Goal: Task Accomplishment & Management: Use online tool/utility

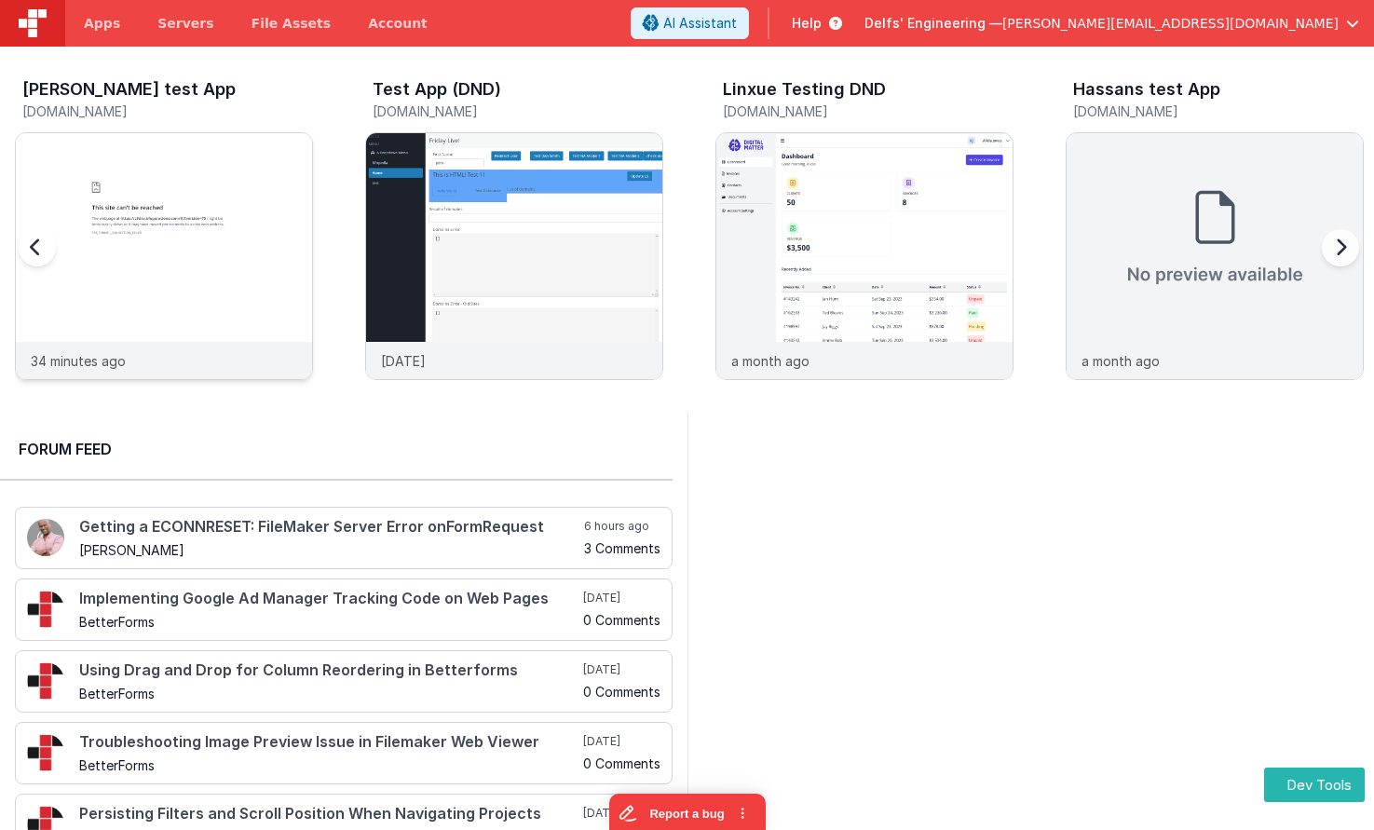
click at [268, 184] on img at bounding box center [164, 281] width 296 height 296
click at [856, 181] on img at bounding box center [865, 281] width 296 height 296
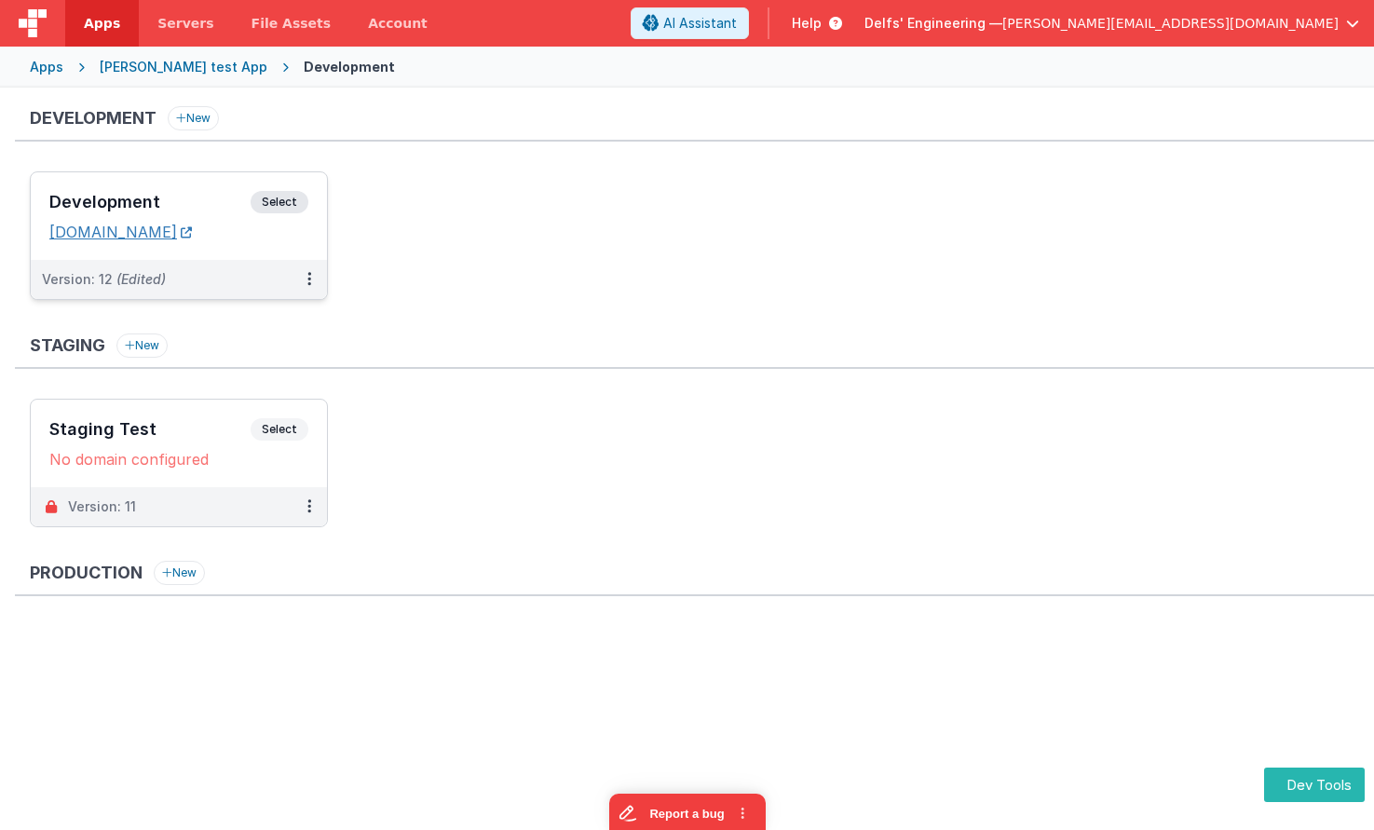
click at [192, 230] on link "[DOMAIN_NAME]" at bounding box center [120, 232] width 143 height 19
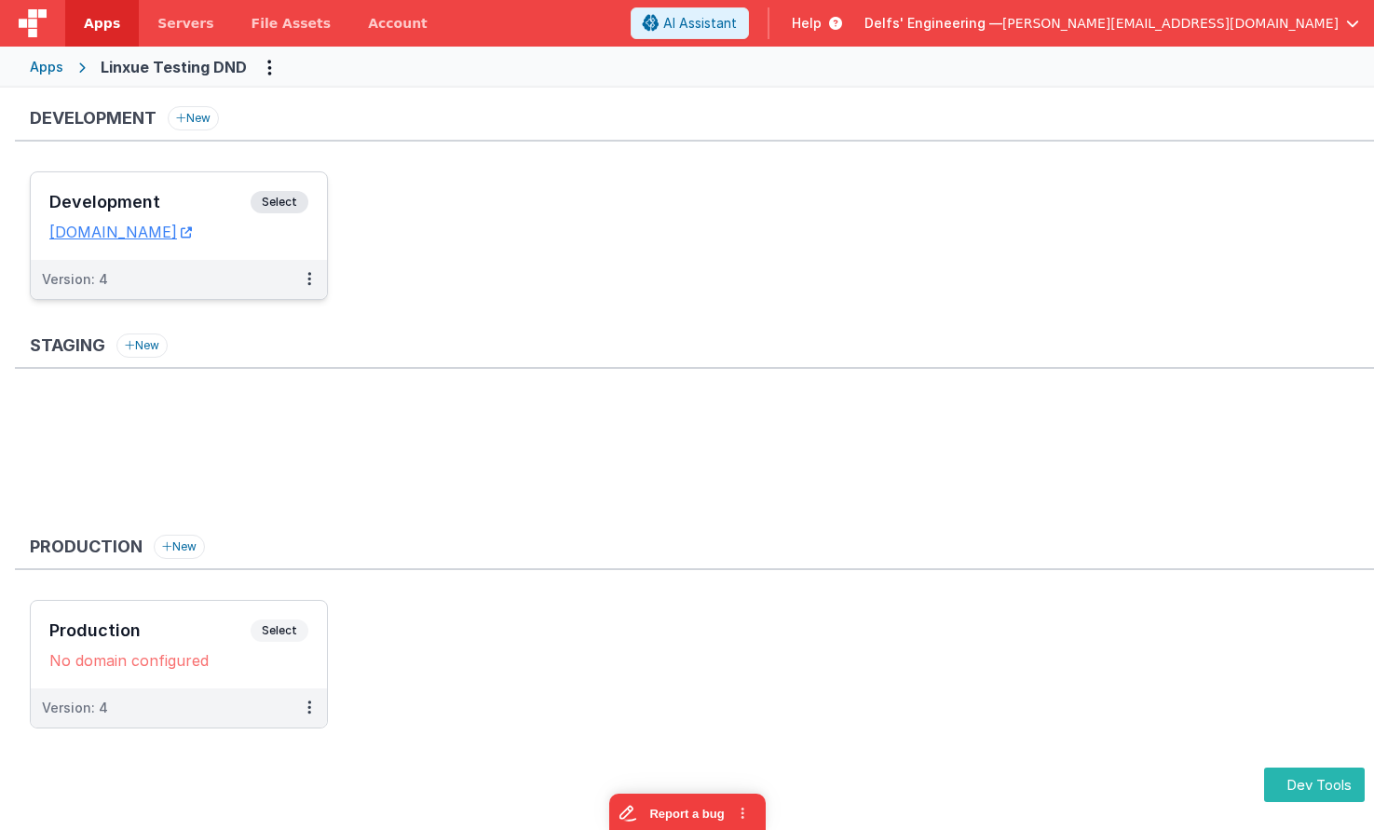
click at [169, 181] on div "Development Select URLs [DOMAIN_NAME]" at bounding box center [179, 216] width 296 height 88
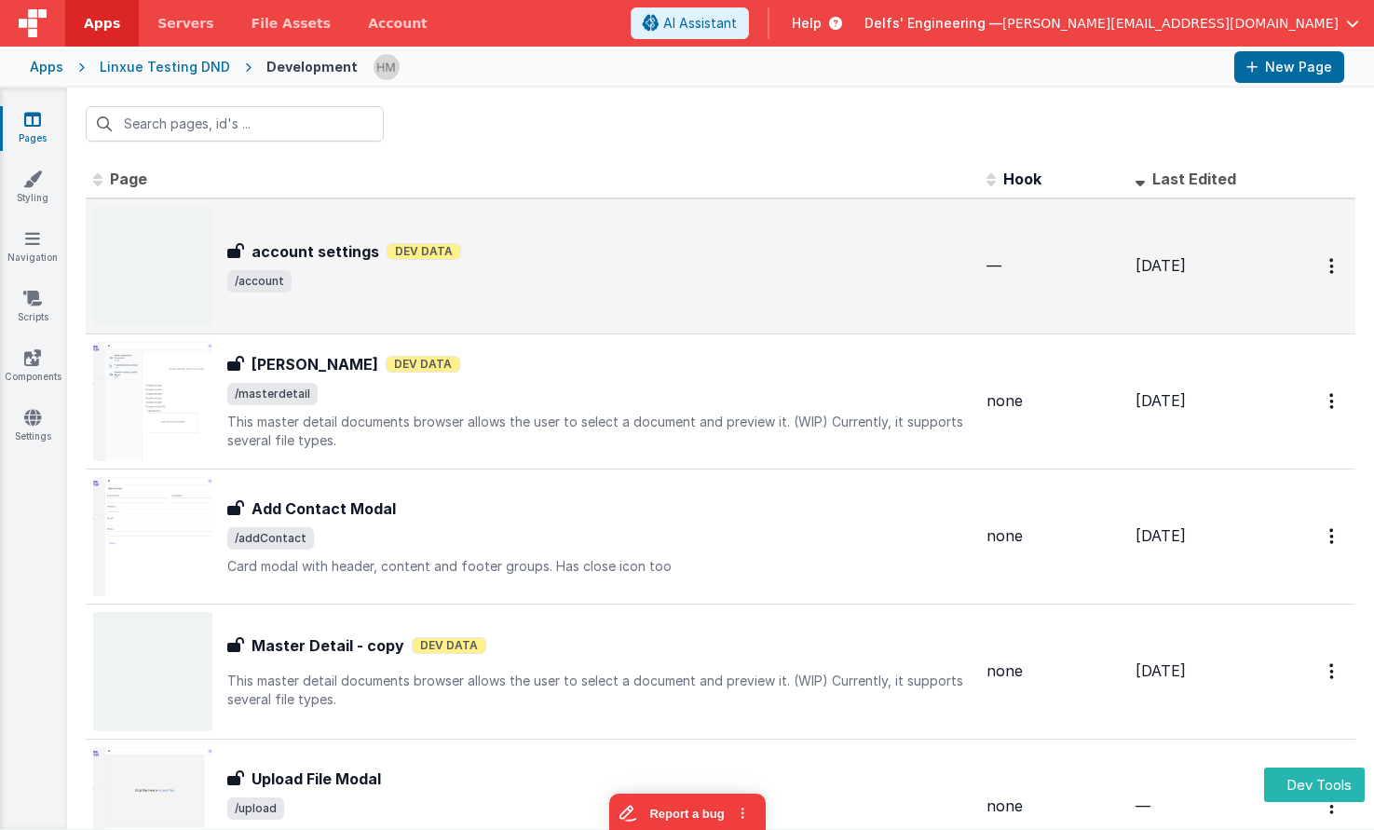
click at [696, 249] on div "account settings Dev Data" at bounding box center [599, 251] width 744 height 22
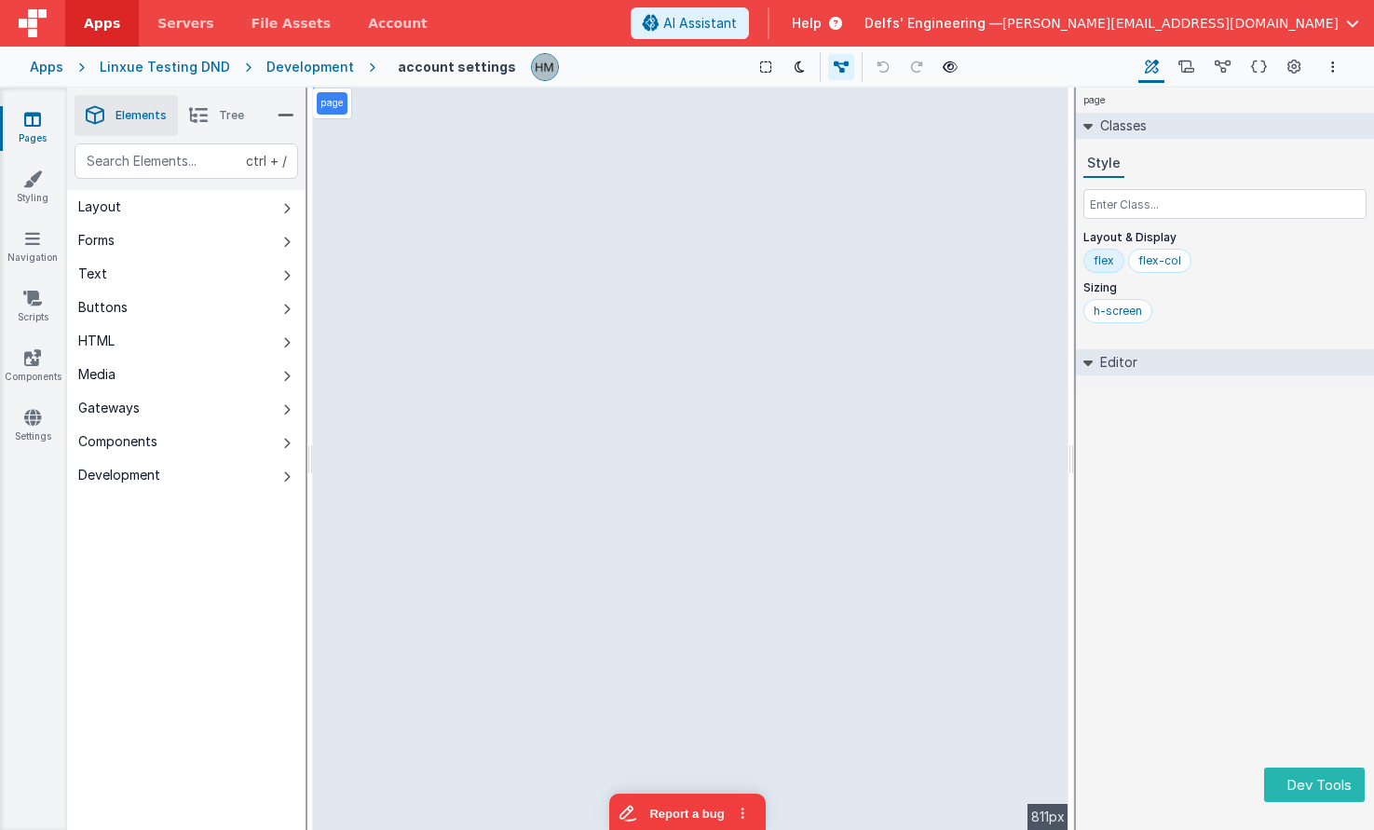
click at [233, 131] on li "Tree" at bounding box center [216, 115] width 77 height 41
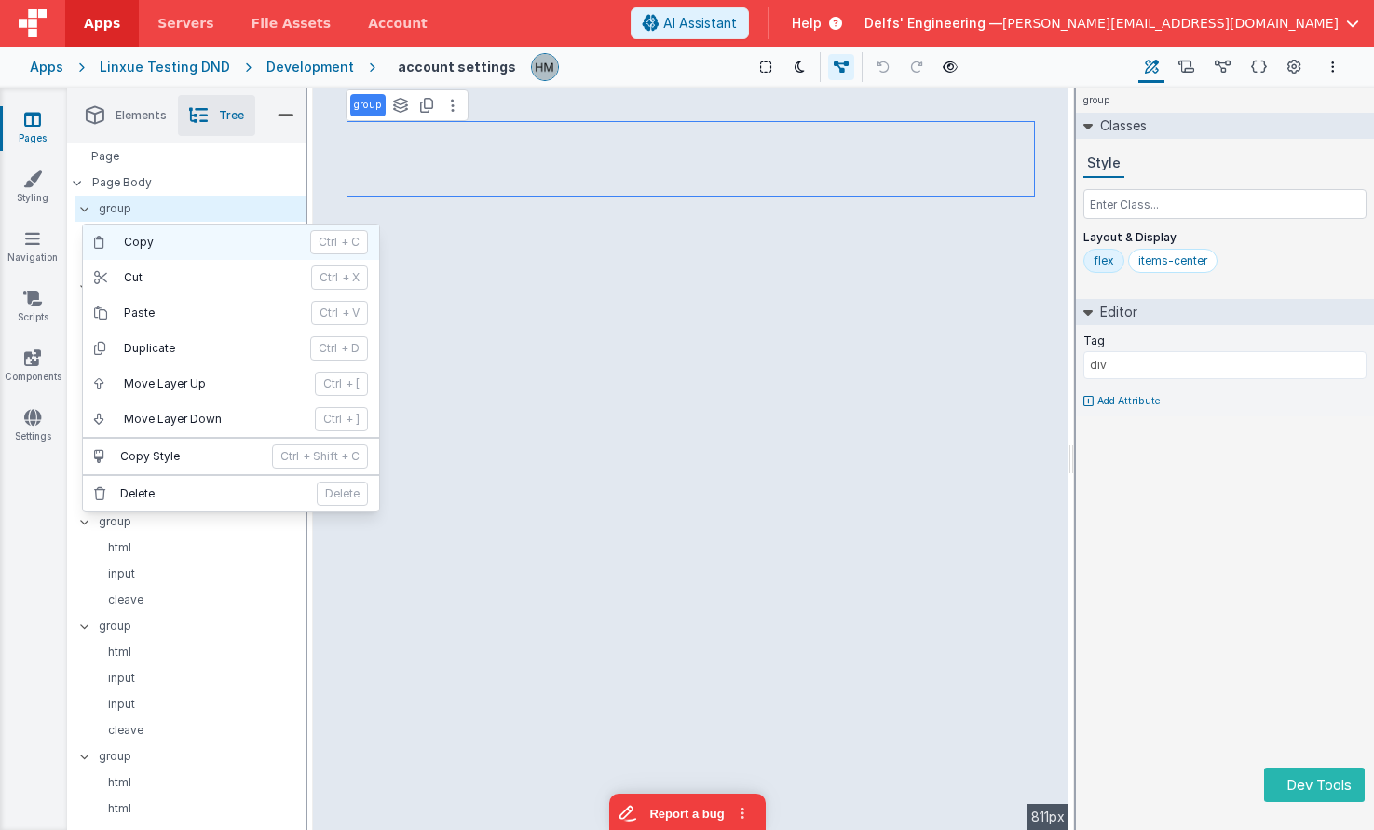
click at [164, 239] on p "Copy" at bounding box center [211, 242] width 175 height 15
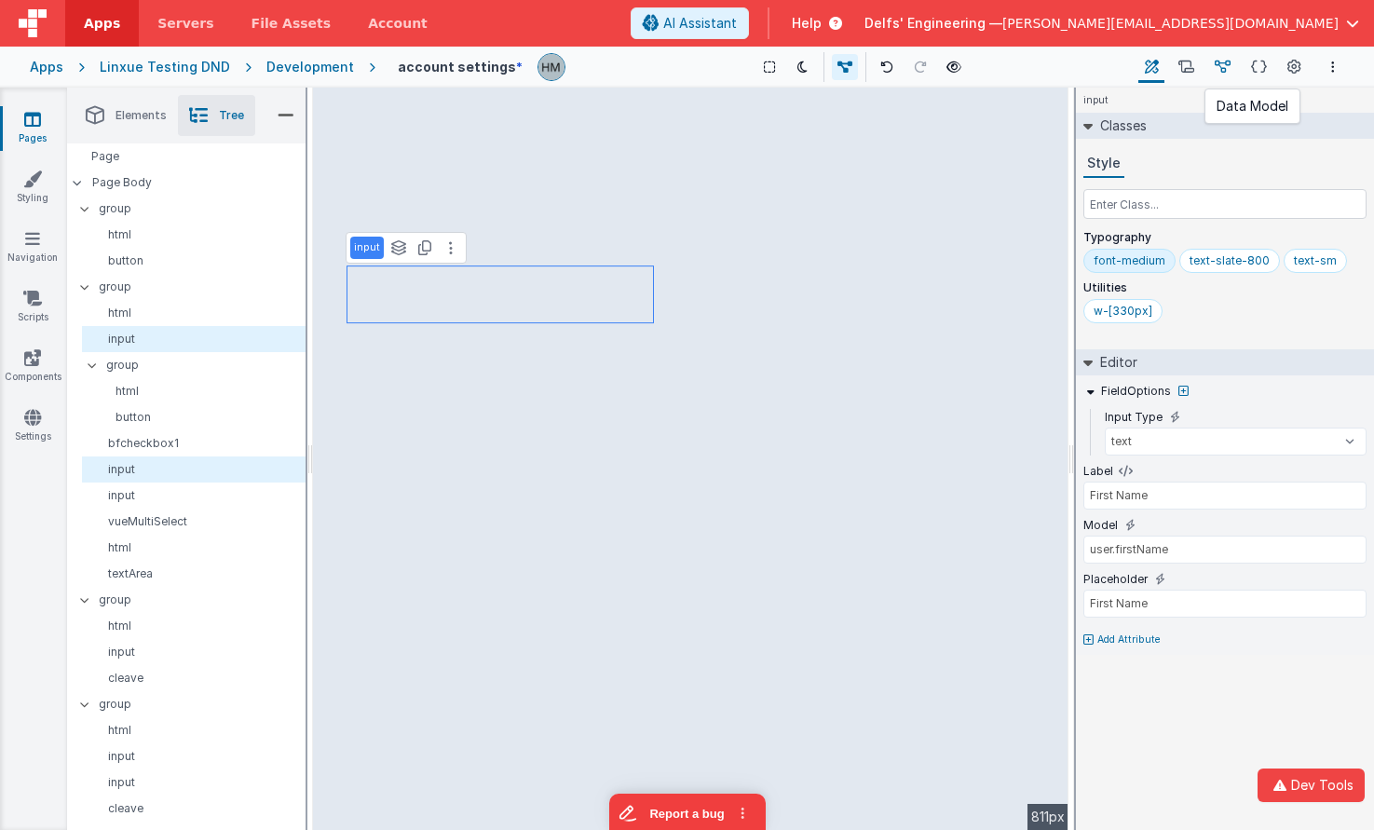
click at [1226, 72] on icon at bounding box center [1223, 68] width 16 height 20
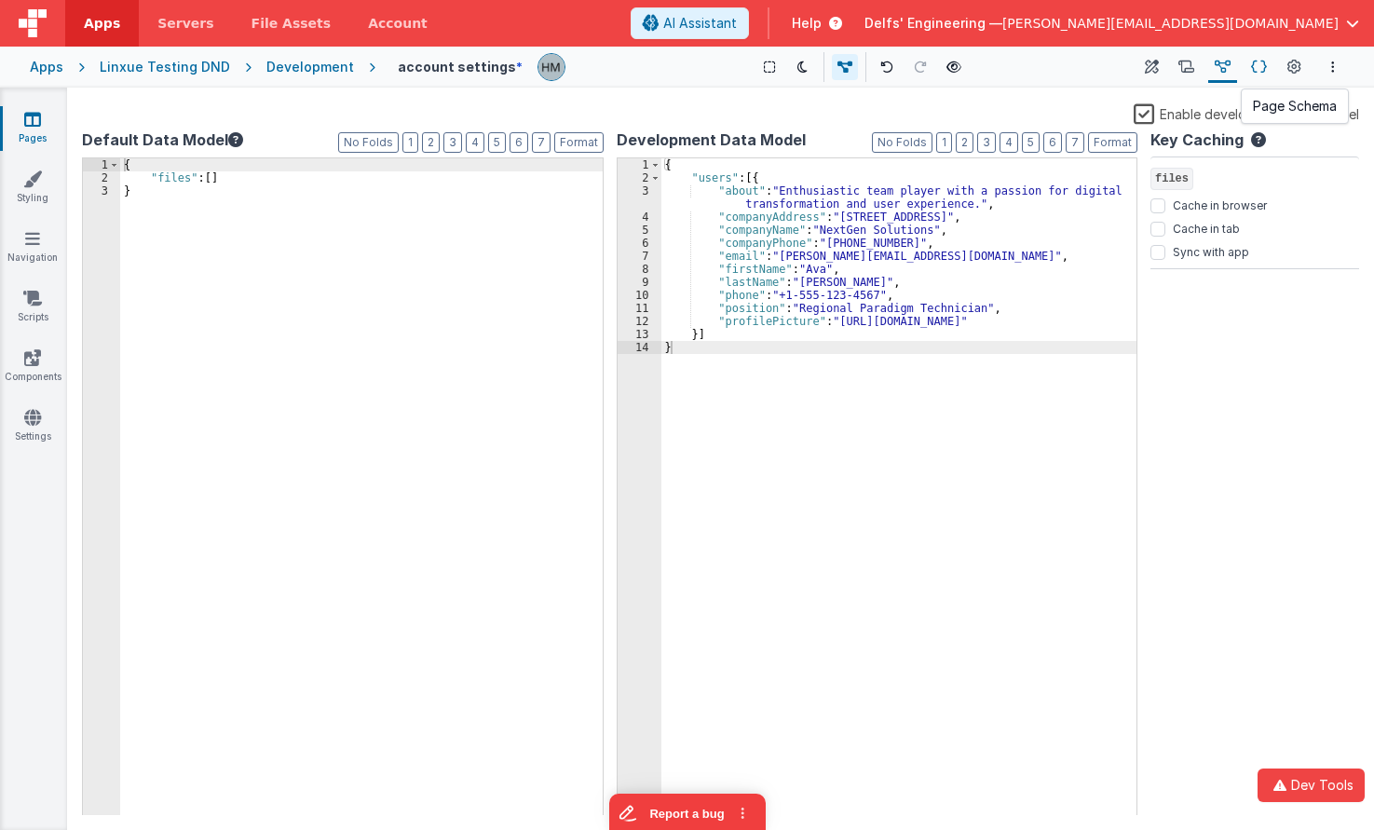
click at [1262, 69] on icon at bounding box center [1259, 68] width 16 height 20
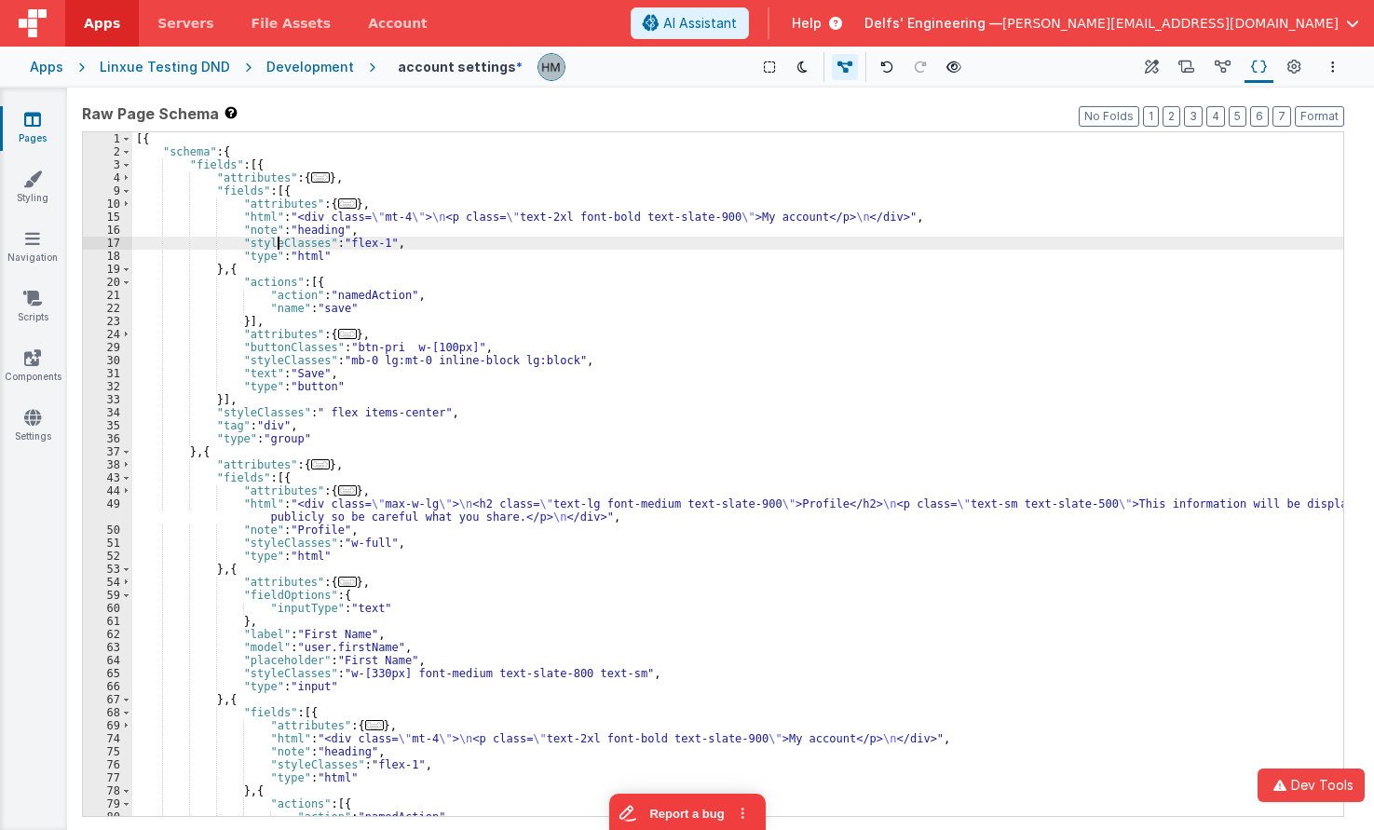
click at [280, 240] on div "[{ "schema" : { "fields" : [{ "attributes" : { ... } , "fields" : [{ "attribute…" at bounding box center [737, 487] width 1211 height 710
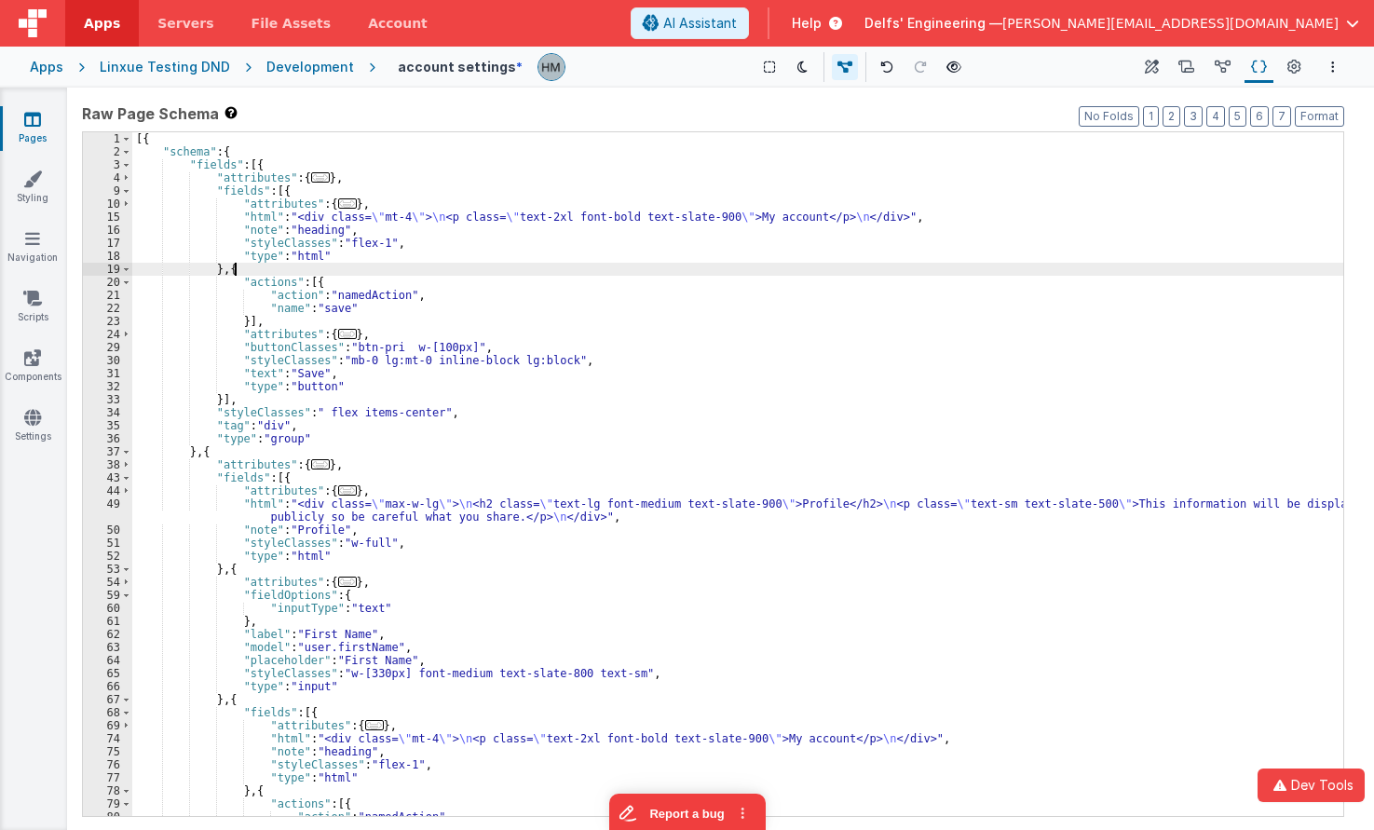
click at [499, 266] on div "[{ "schema" : { "fields" : [{ "attributes" : { ... } , "fields" : [{ "attribute…" at bounding box center [737, 487] width 1211 height 710
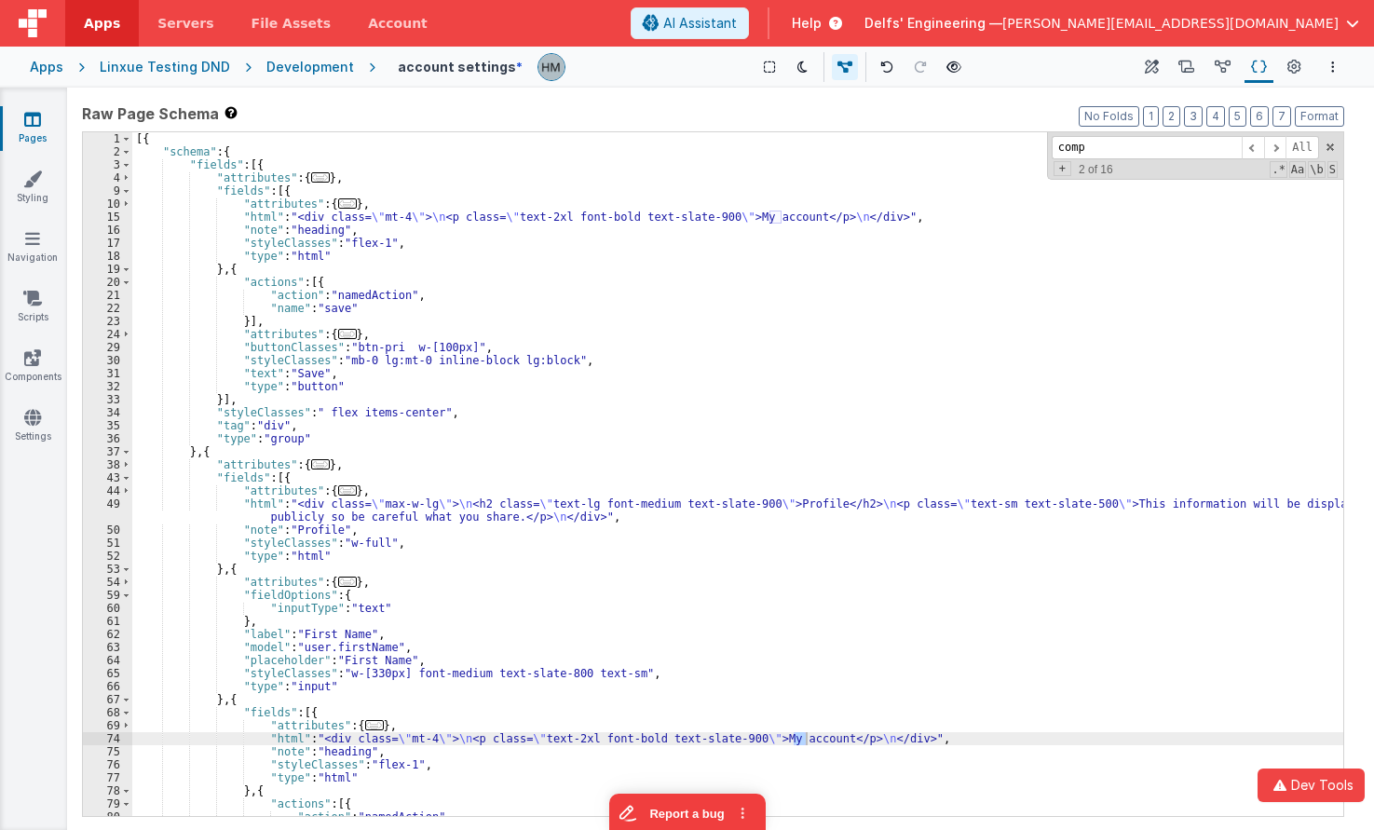
scroll to position [1902, 0]
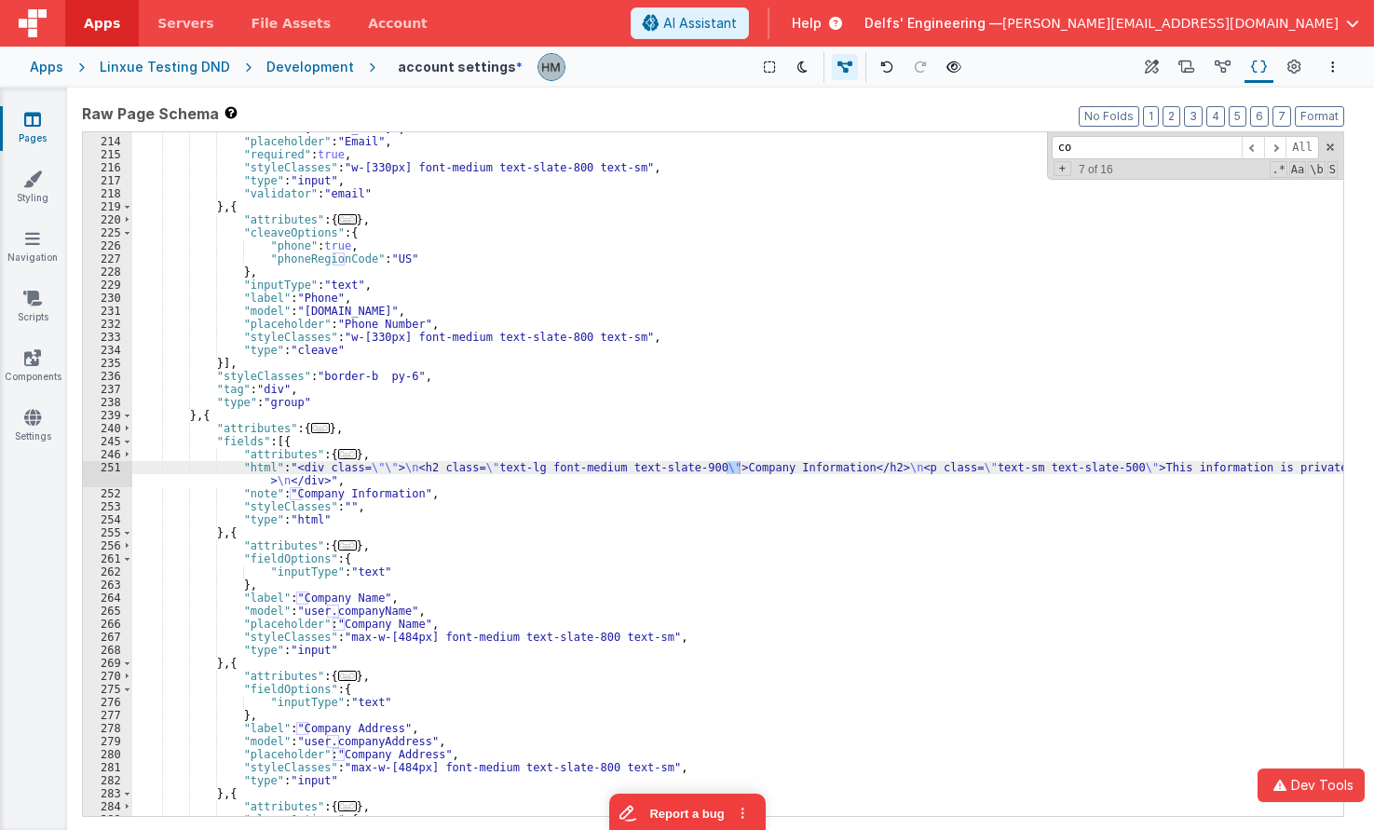
type input "c"
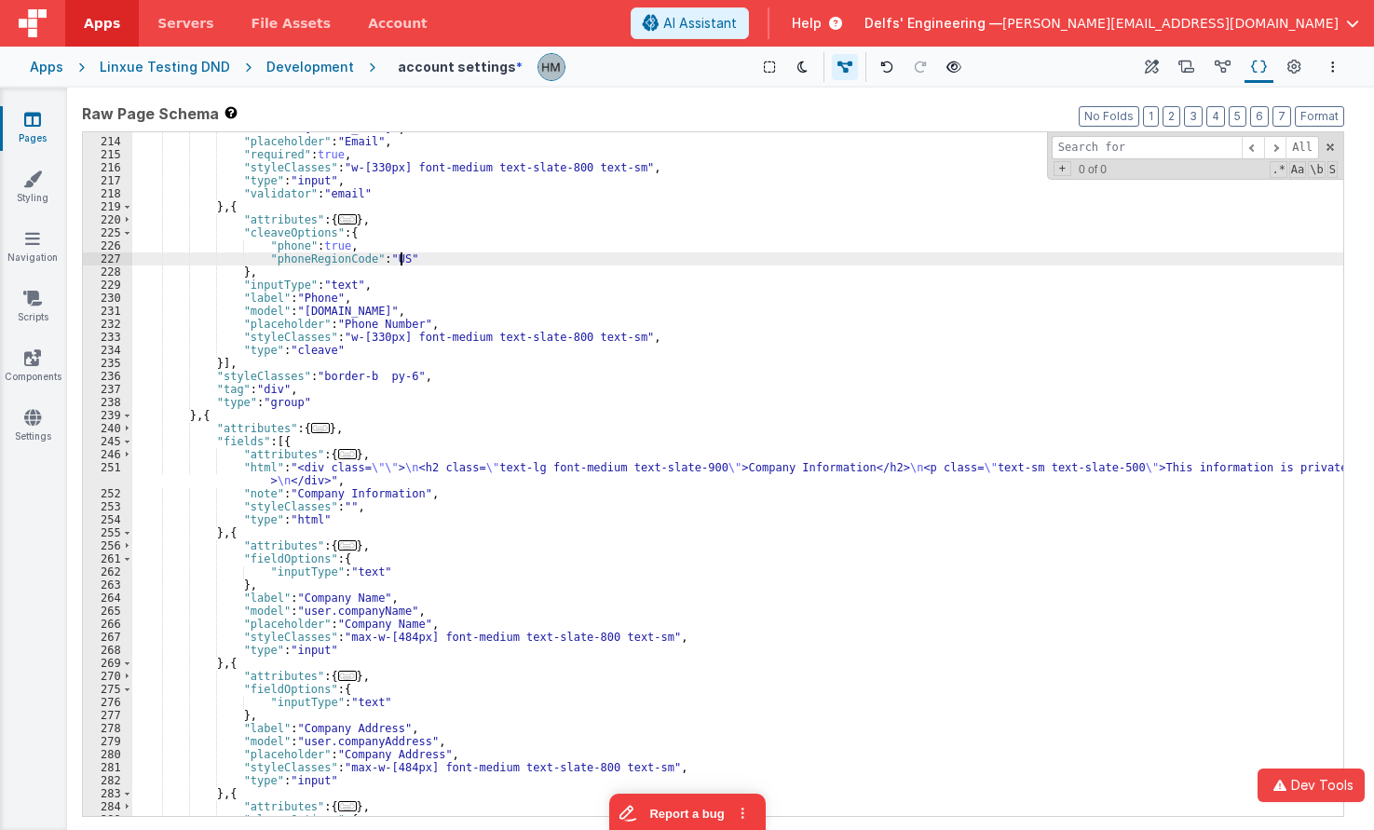
click at [491, 260] on div ""model" : "[DOMAIN_NAME]" , "placeholder" : "Email" , "required" : true , "styl…" at bounding box center [737, 477] width 1211 height 710
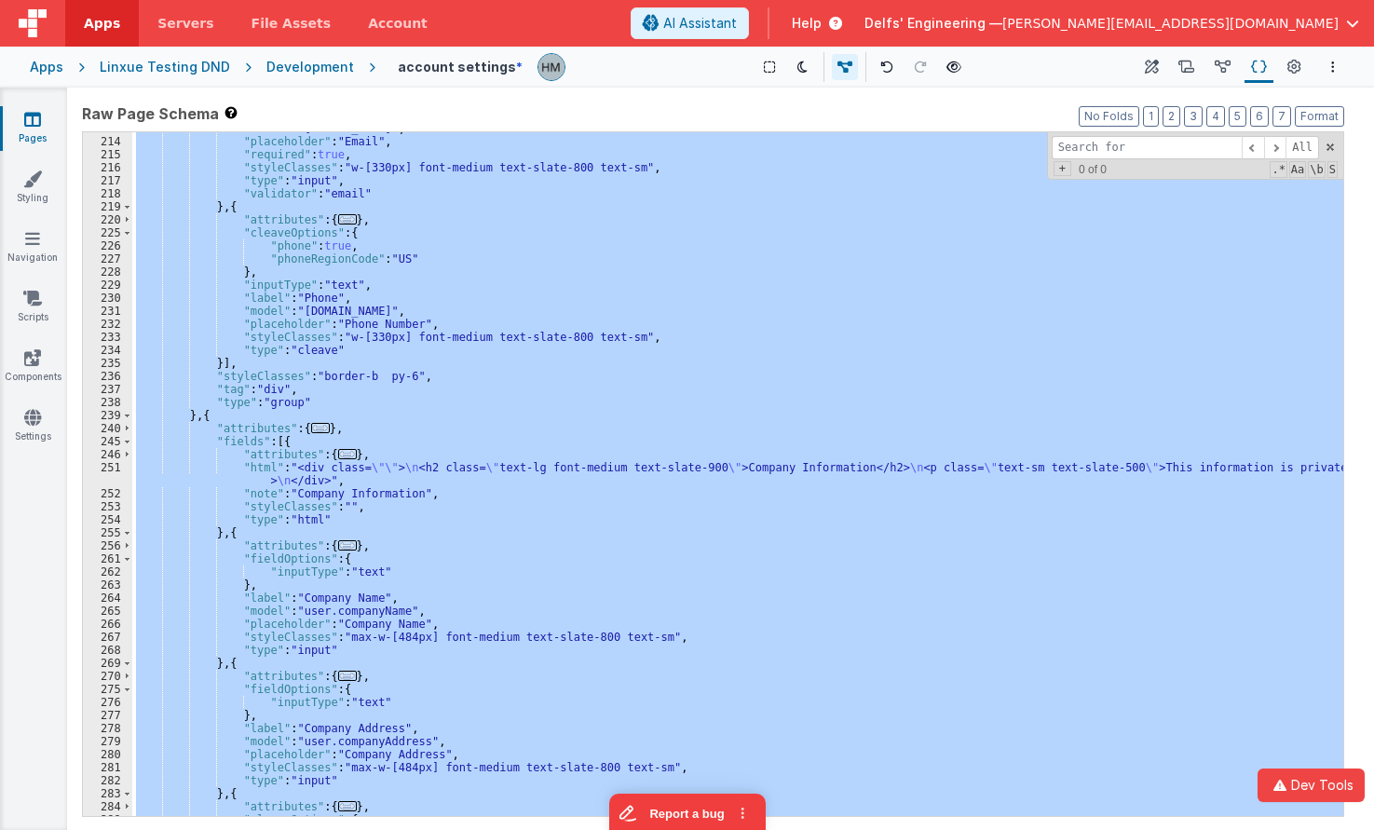
drag, startPoint x: 1292, startPoint y: 71, endPoint x: 1312, endPoint y: 67, distance: 19.9
click at [1294, 71] on icon at bounding box center [1295, 68] width 14 height 20
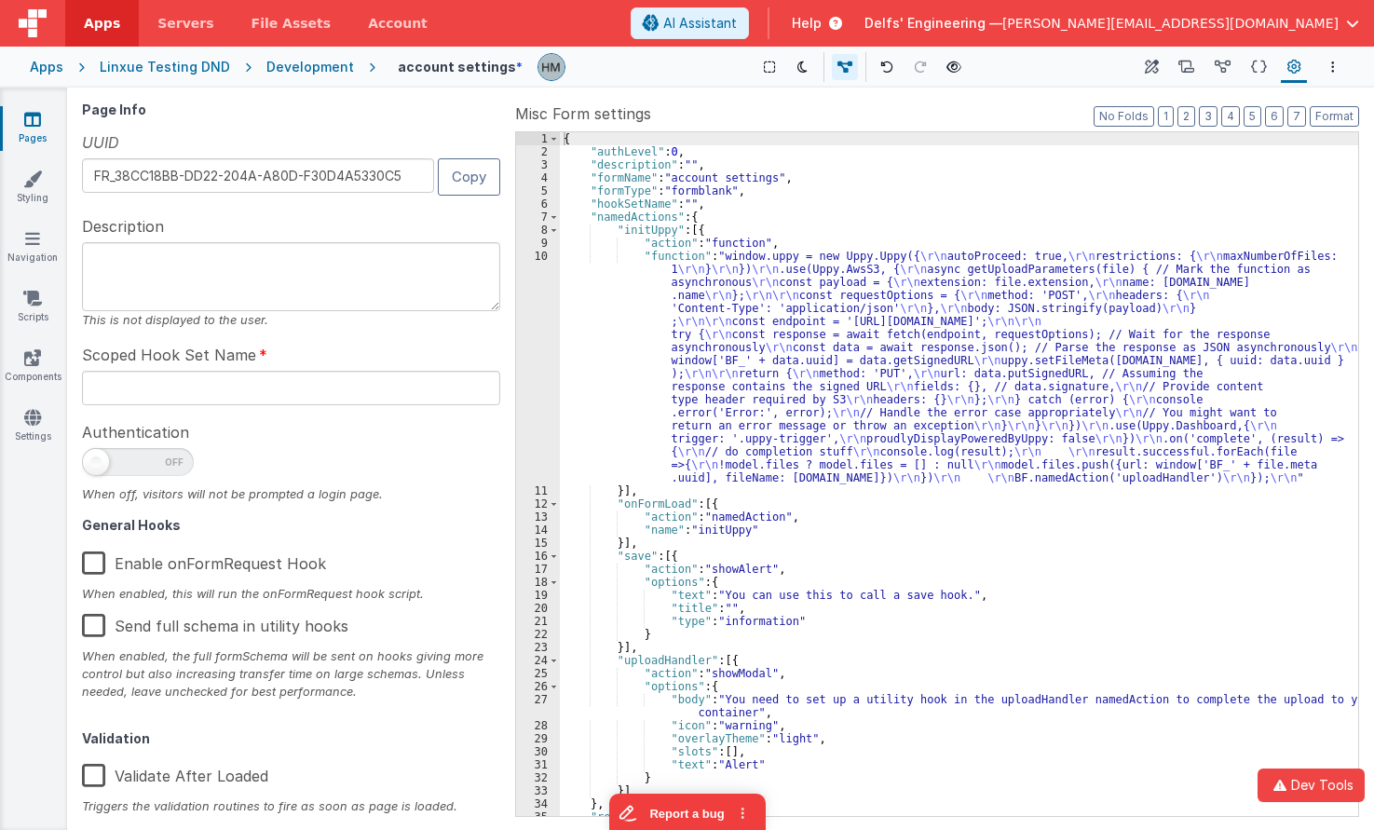
click at [1036, 209] on div "{ "authLevel" : 0 , "description" : "" , "formName" : "account settings" , "for…" at bounding box center [959, 487] width 799 height 710
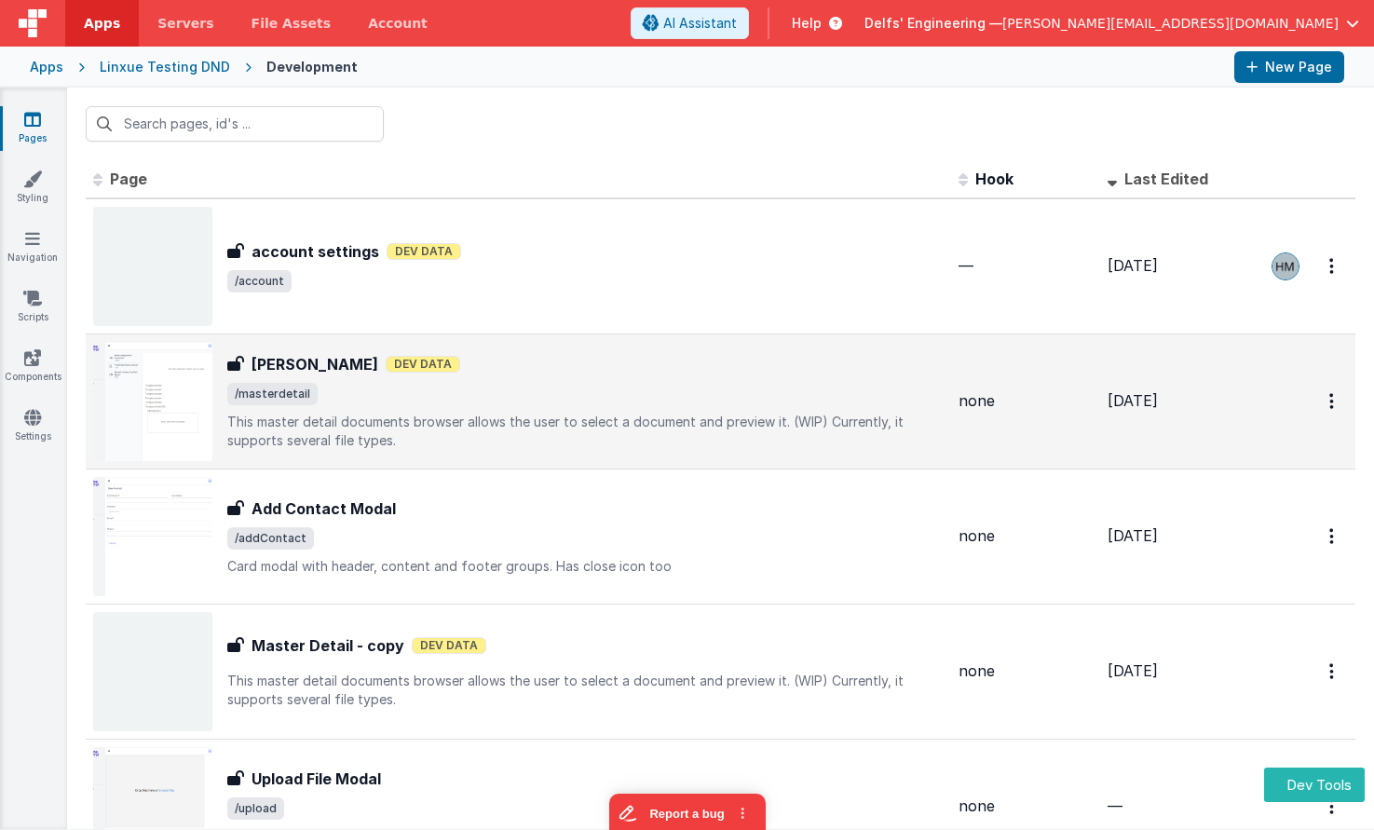
click at [785, 389] on span "/masterdetail" at bounding box center [585, 394] width 717 height 22
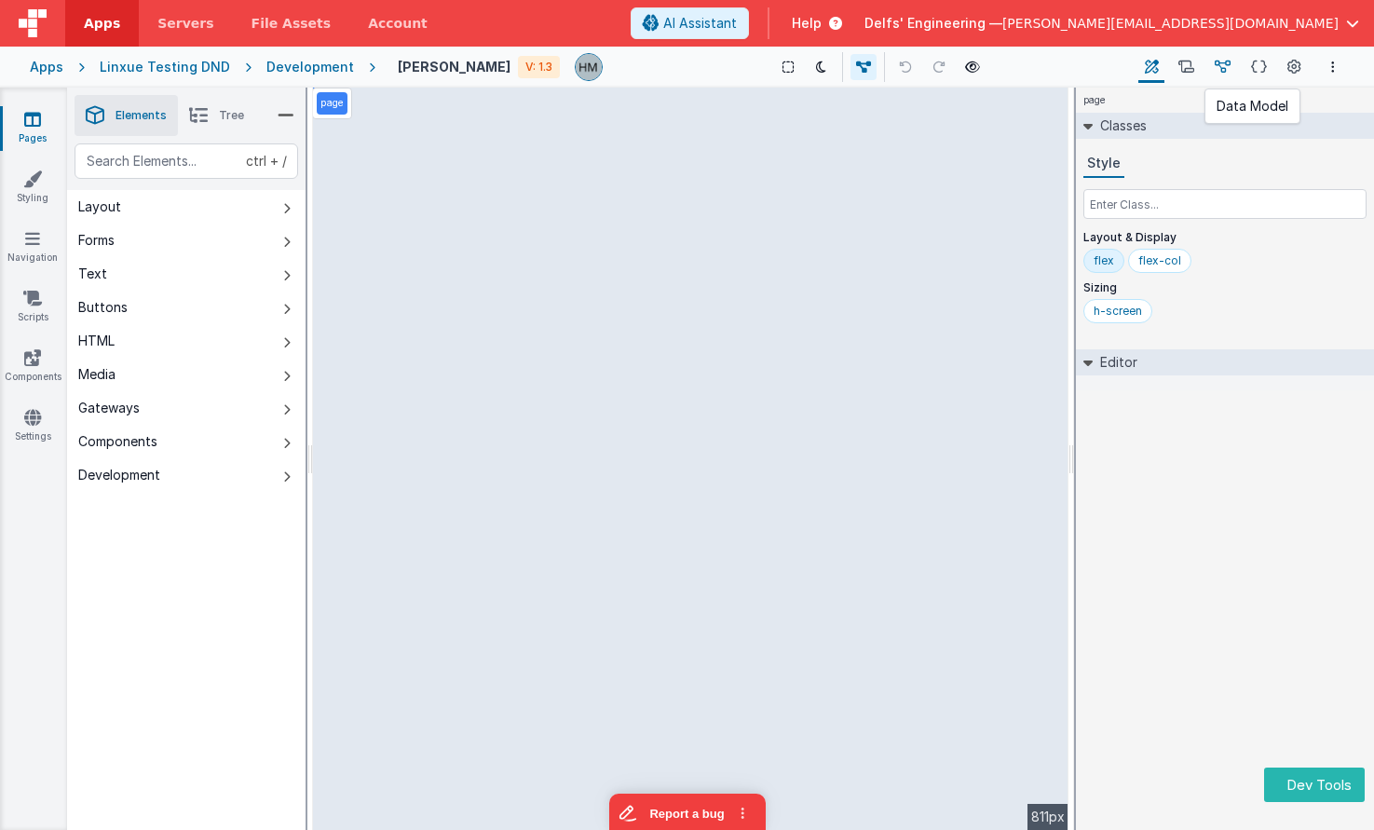
click at [1226, 74] on icon at bounding box center [1223, 68] width 16 height 20
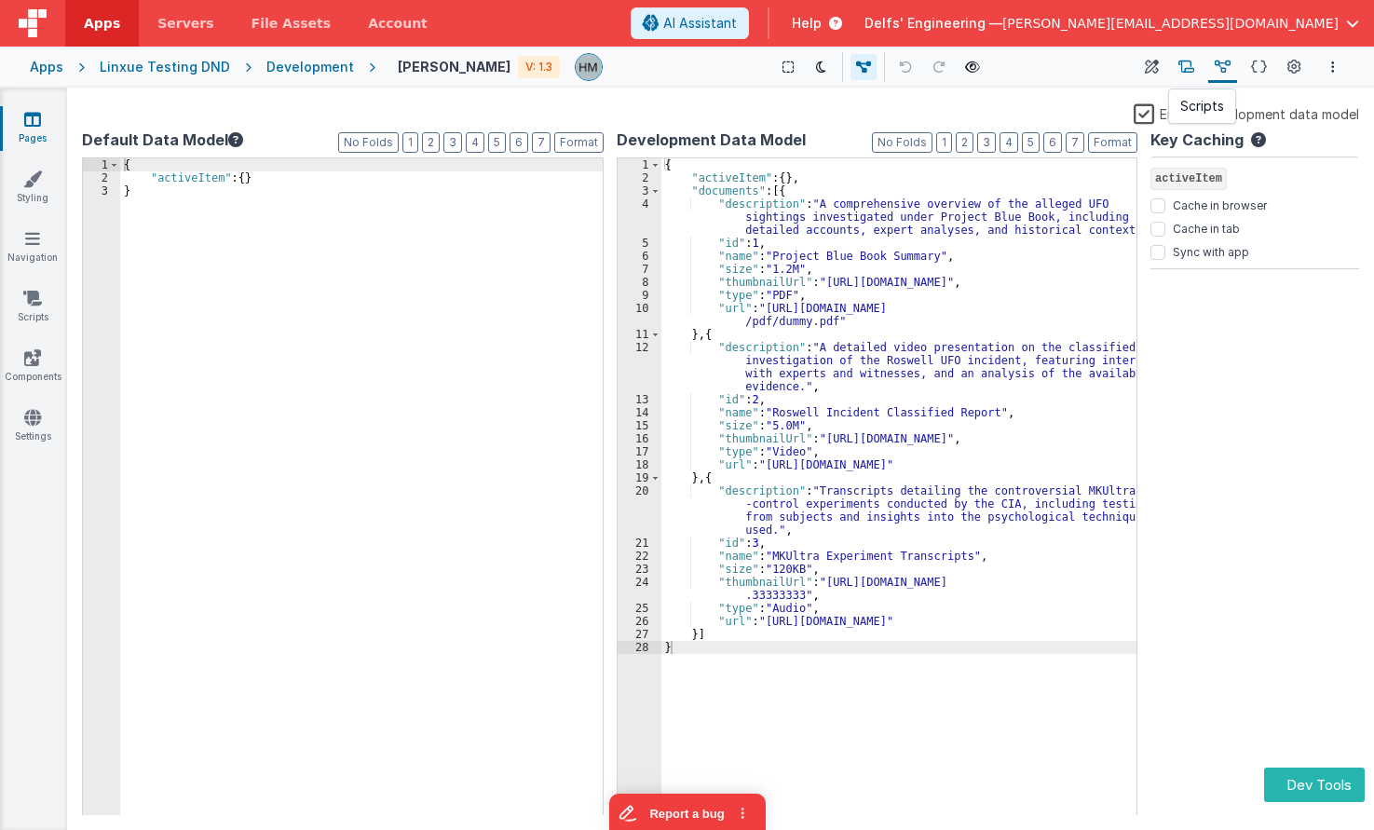
click at [1180, 65] on button "Scripts" at bounding box center [1186, 67] width 29 height 32
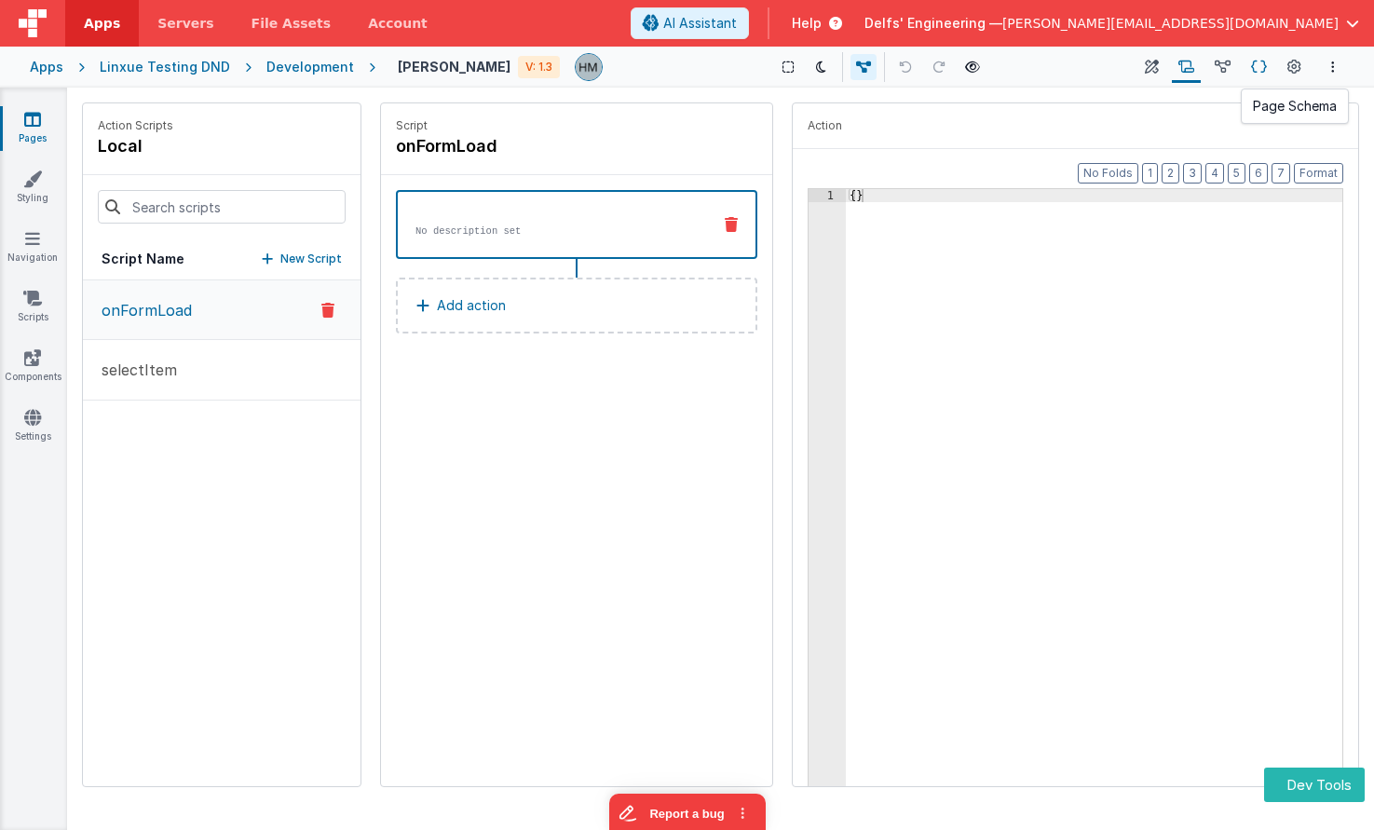
click at [1263, 65] on icon at bounding box center [1259, 68] width 16 height 20
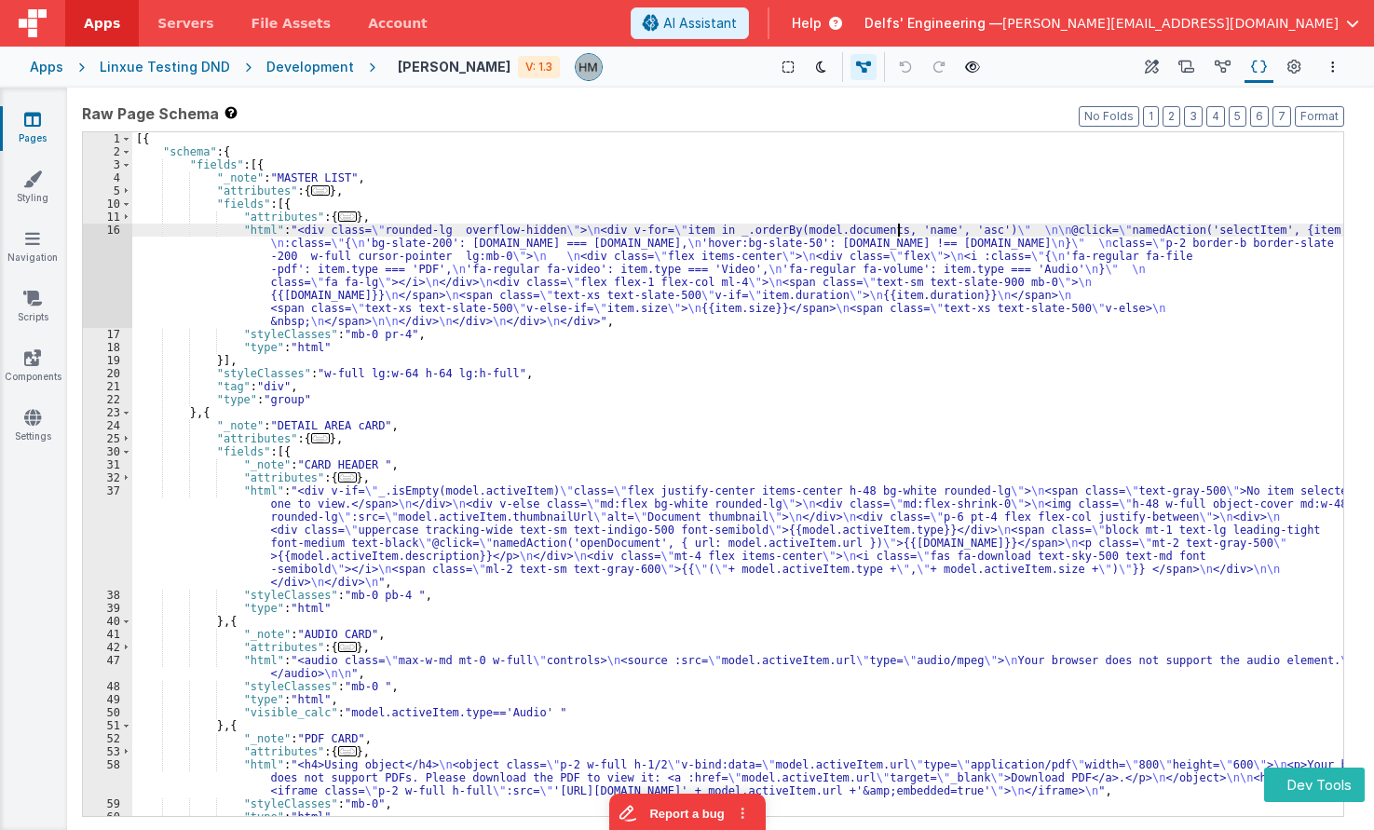
click at [898, 224] on div "[{ "schema" : { "fields" : [{ "_note" : "MASTER LIST" , "attributes" : { ... } …" at bounding box center [737, 487] width 1211 height 710
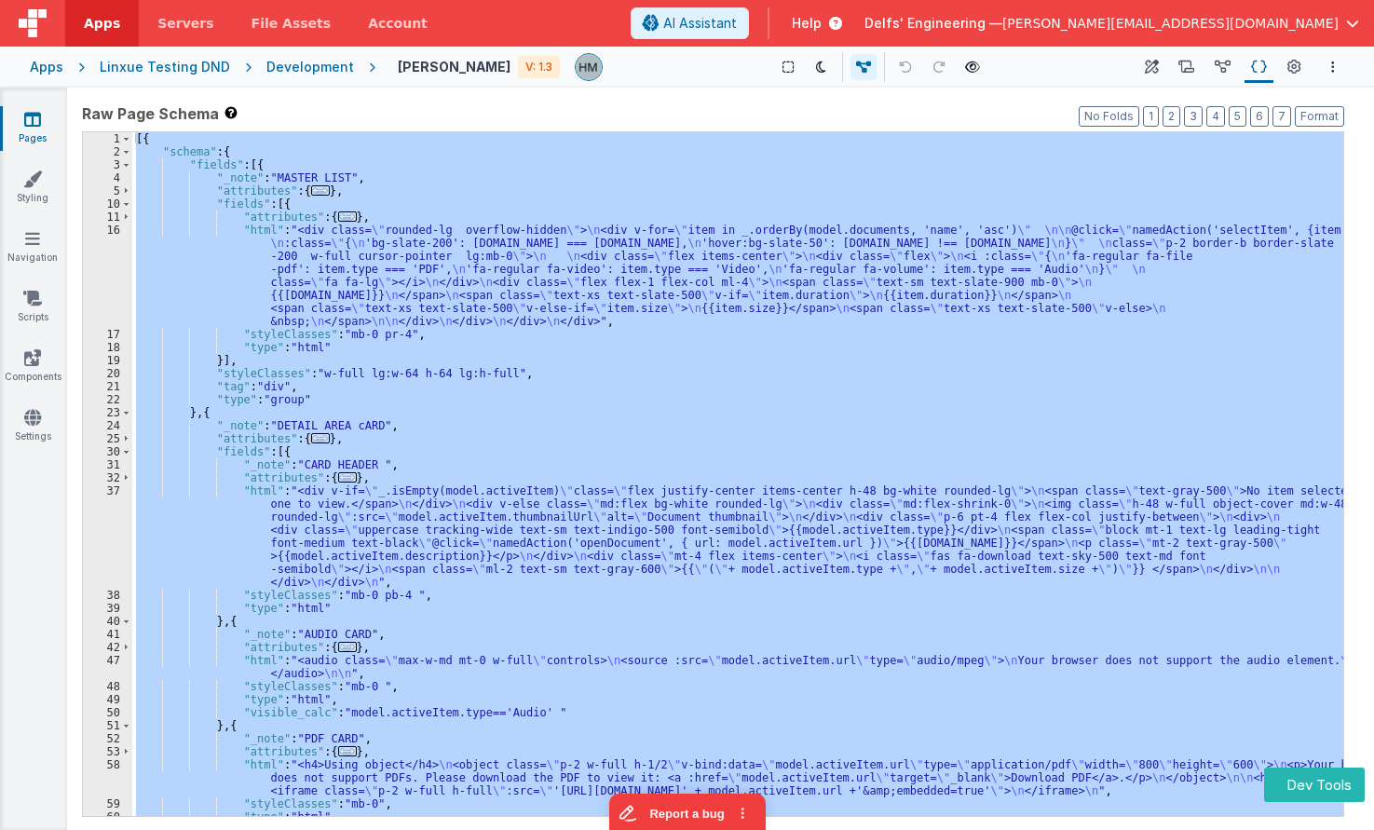
scroll to position [4704, 0]
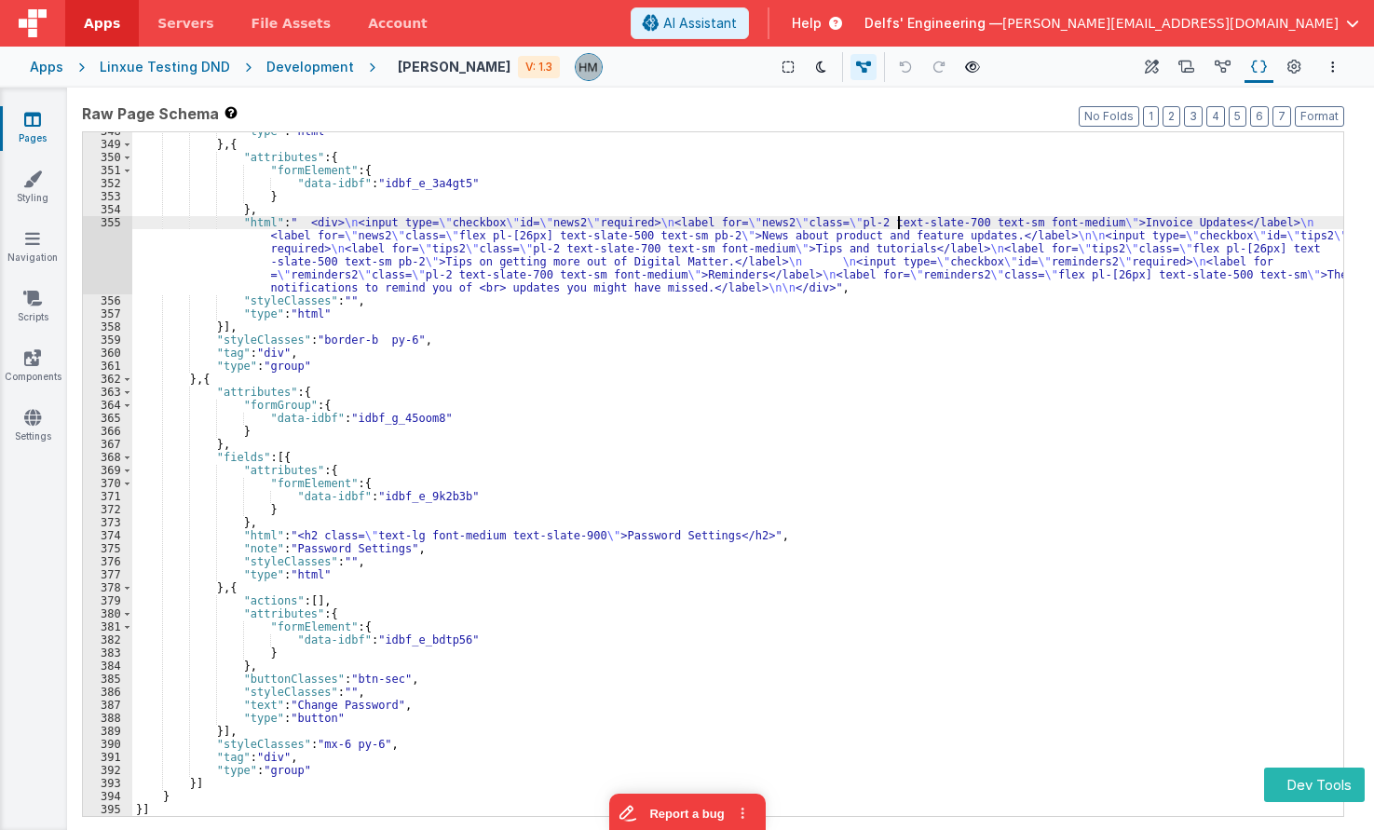
click at [897, 224] on div ""type" : "html" } , { "attributes" : { "formElement" : { "data-idbf" : "idbf_e_…" at bounding box center [737, 480] width 1211 height 710
click at [1288, 71] on icon at bounding box center [1295, 68] width 14 height 20
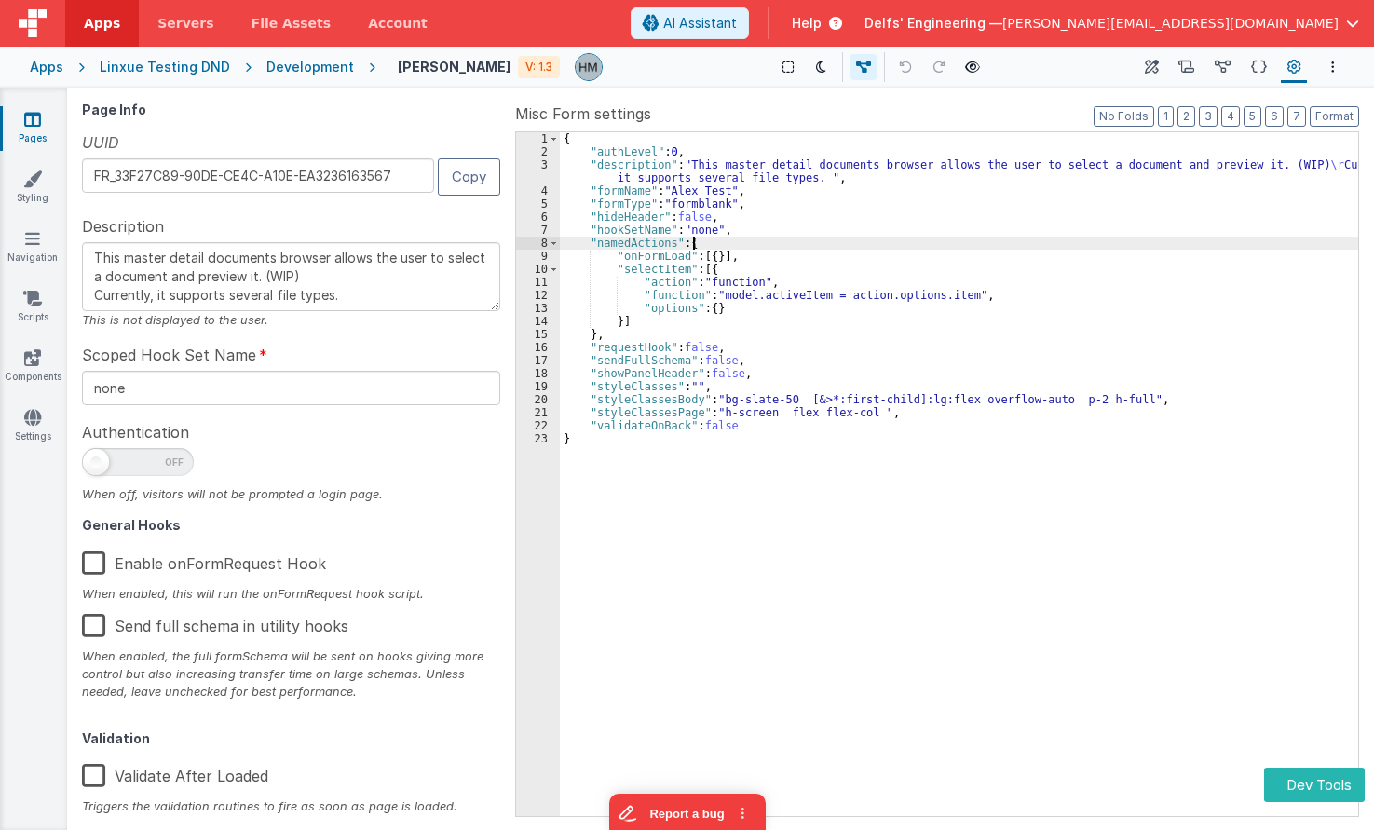
click at [1090, 240] on div "{ "authLevel" : 0 , "description" : "This master detail documents browser allow…" at bounding box center [959, 487] width 799 height 710
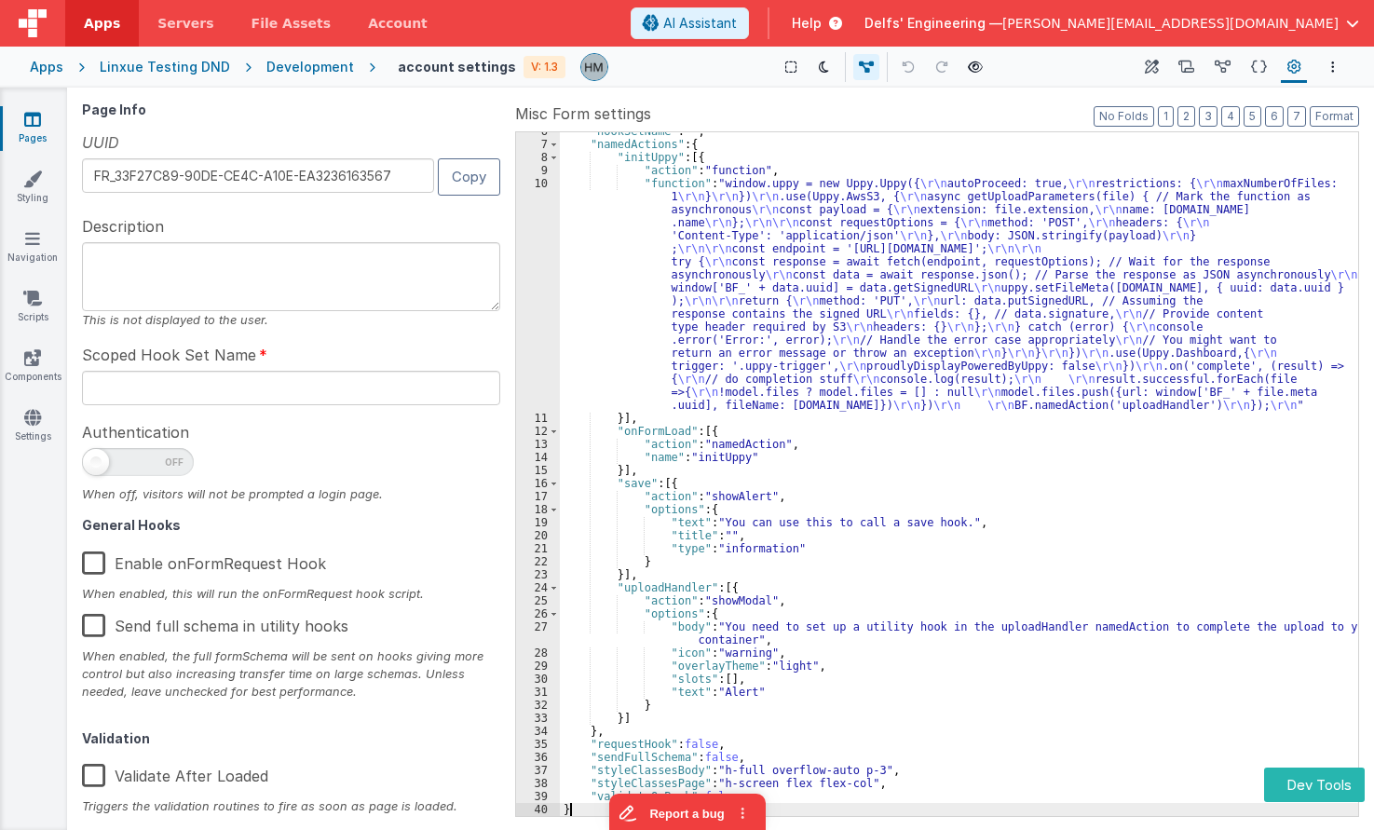
scroll to position [73, 0]
click at [948, 269] on div ""hookSetName" : "" , "namedActions" : { "initUppy" : [{ "action" : "function" ,…" at bounding box center [959, 480] width 799 height 710
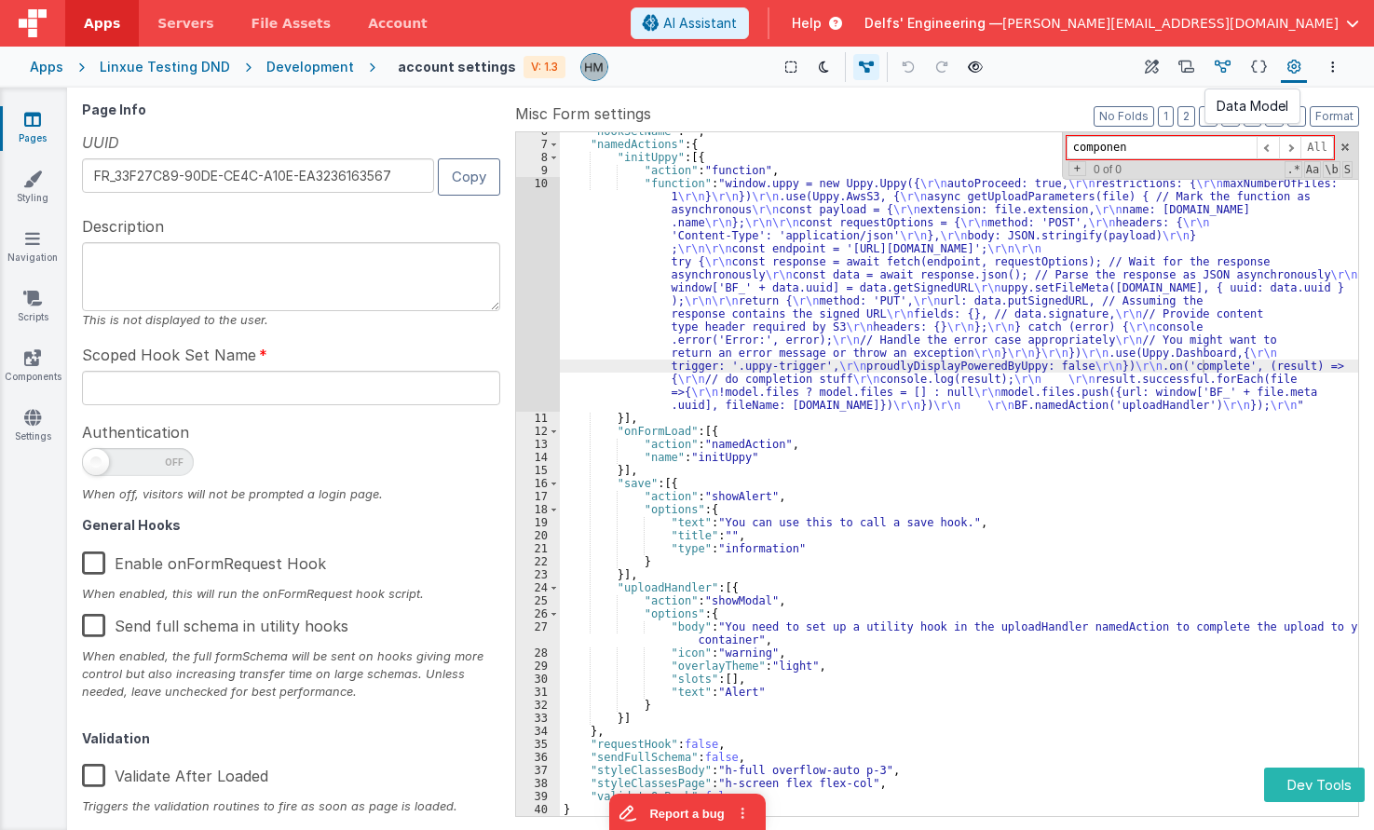
type input "componen"
click at [1224, 70] on icon at bounding box center [1223, 68] width 16 height 20
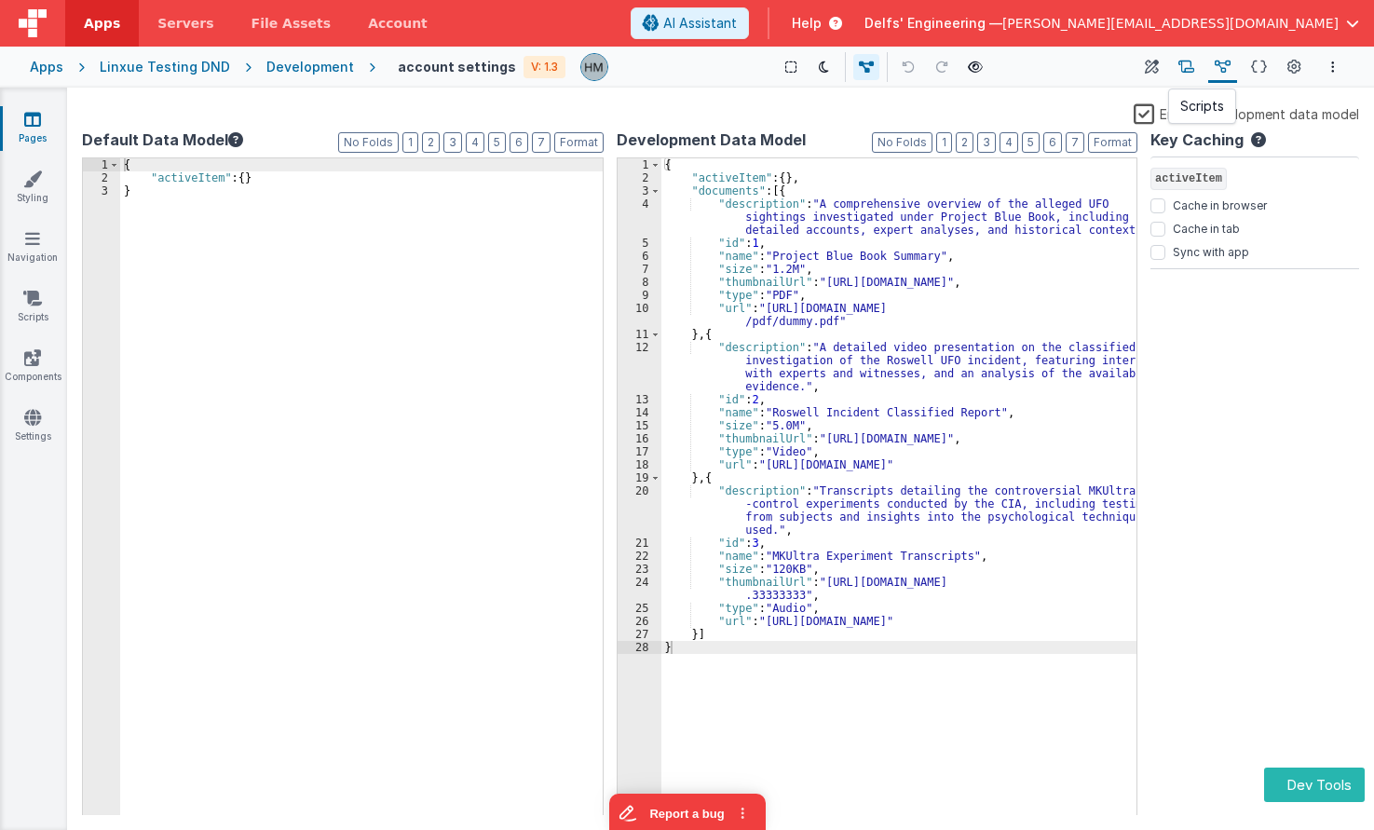
click at [1198, 69] on button "Scripts" at bounding box center [1186, 67] width 29 height 32
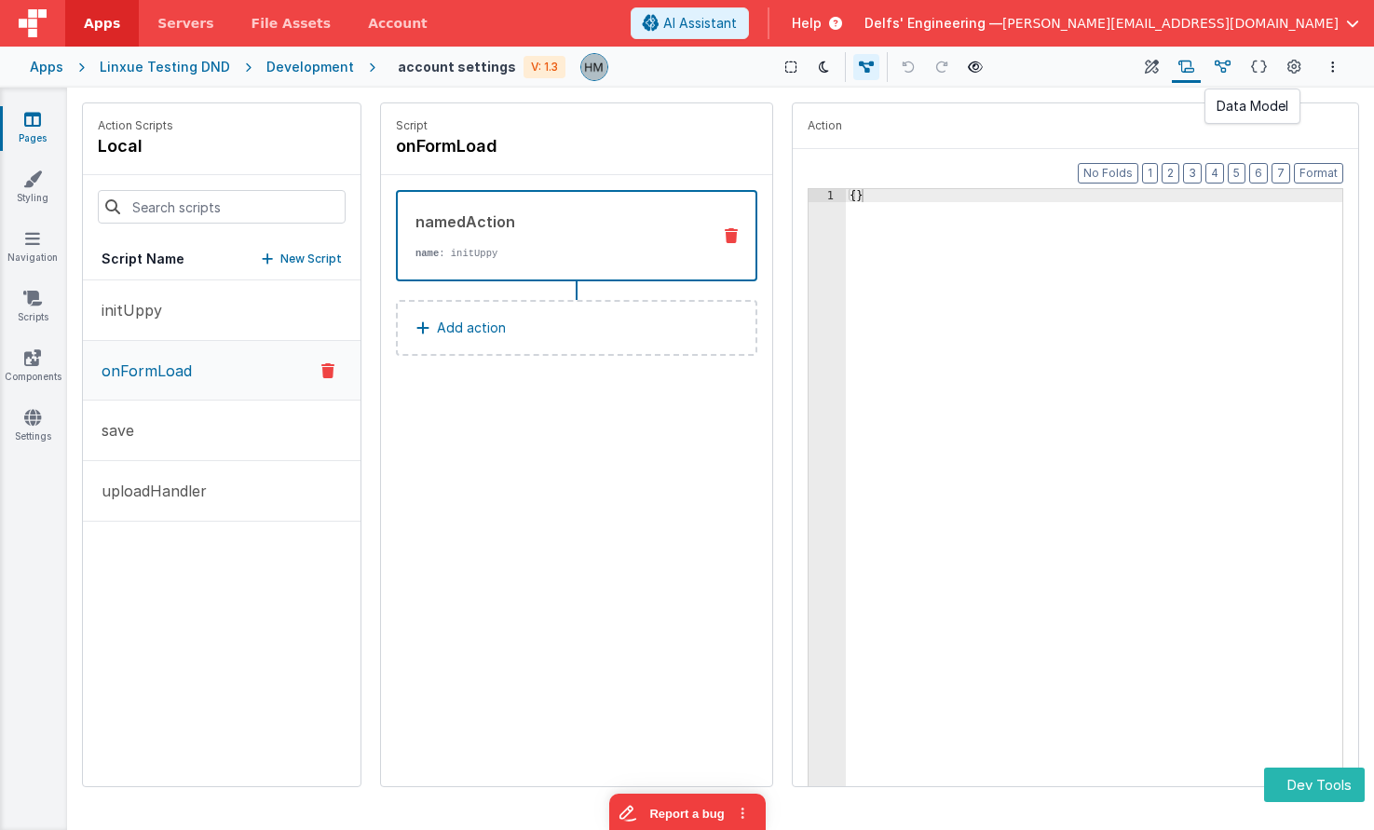
click at [1220, 76] on icon at bounding box center [1223, 68] width 16 height 20
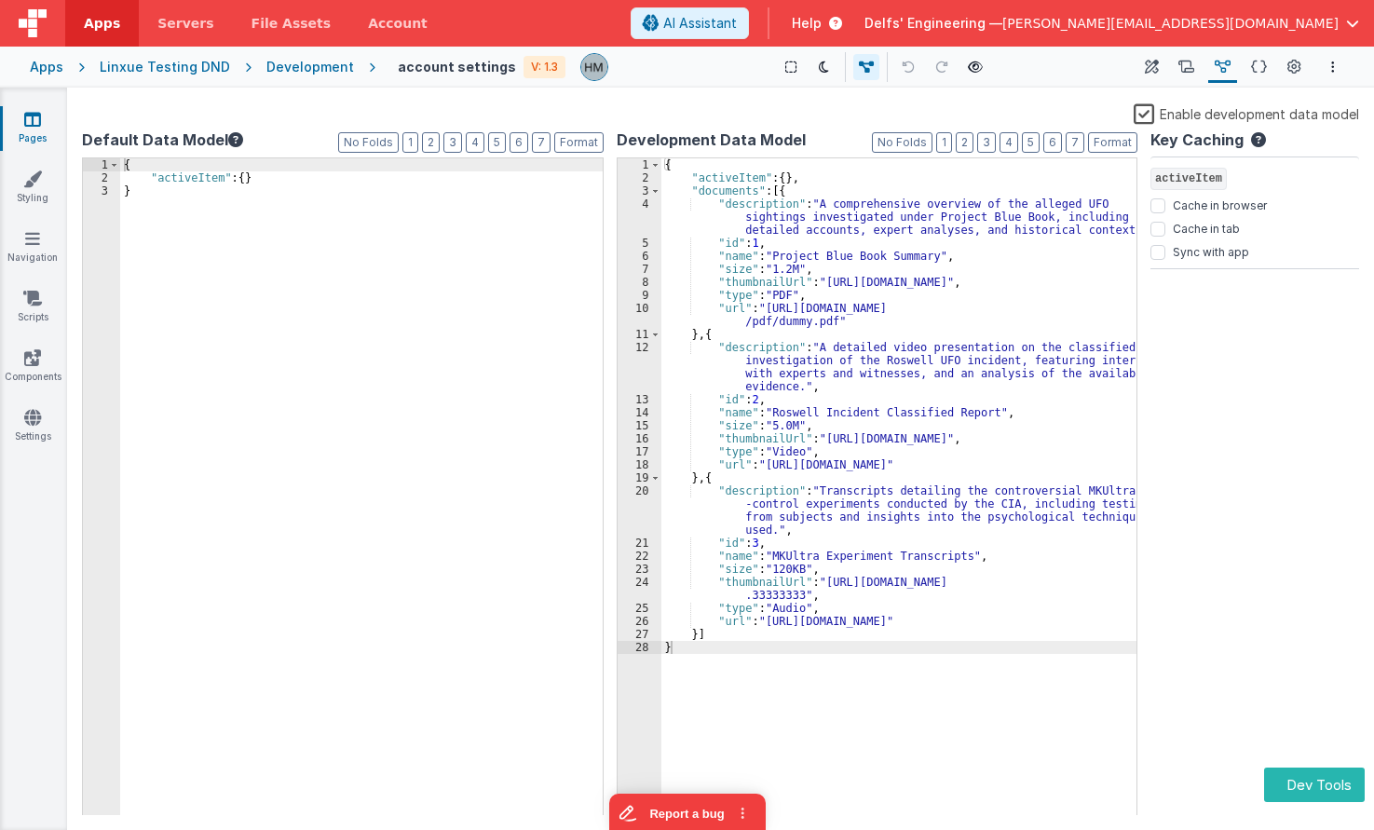
click at [827, 385] on div "{ "activeItem" : { } , "documents" : [{ "description" : "A comprehensive overvi…" at bounding box center [900, 500] width 476 height 684
click at [744, 427] on div "{ "activeItem" : { } , "documents" : [{ "description" : "A comprehensive overvi…" at bounding box center [900, 500] width 476 height 684
click at [814, 406] on div "{ "activeItem" : { } , "documents" : [{ "description" : "A comprehensive overvi…" at bounding box center [900, 500] width 476 height 684
click at [1192, 74] on icon at bounding box center [1187, 68] width 16 height 20
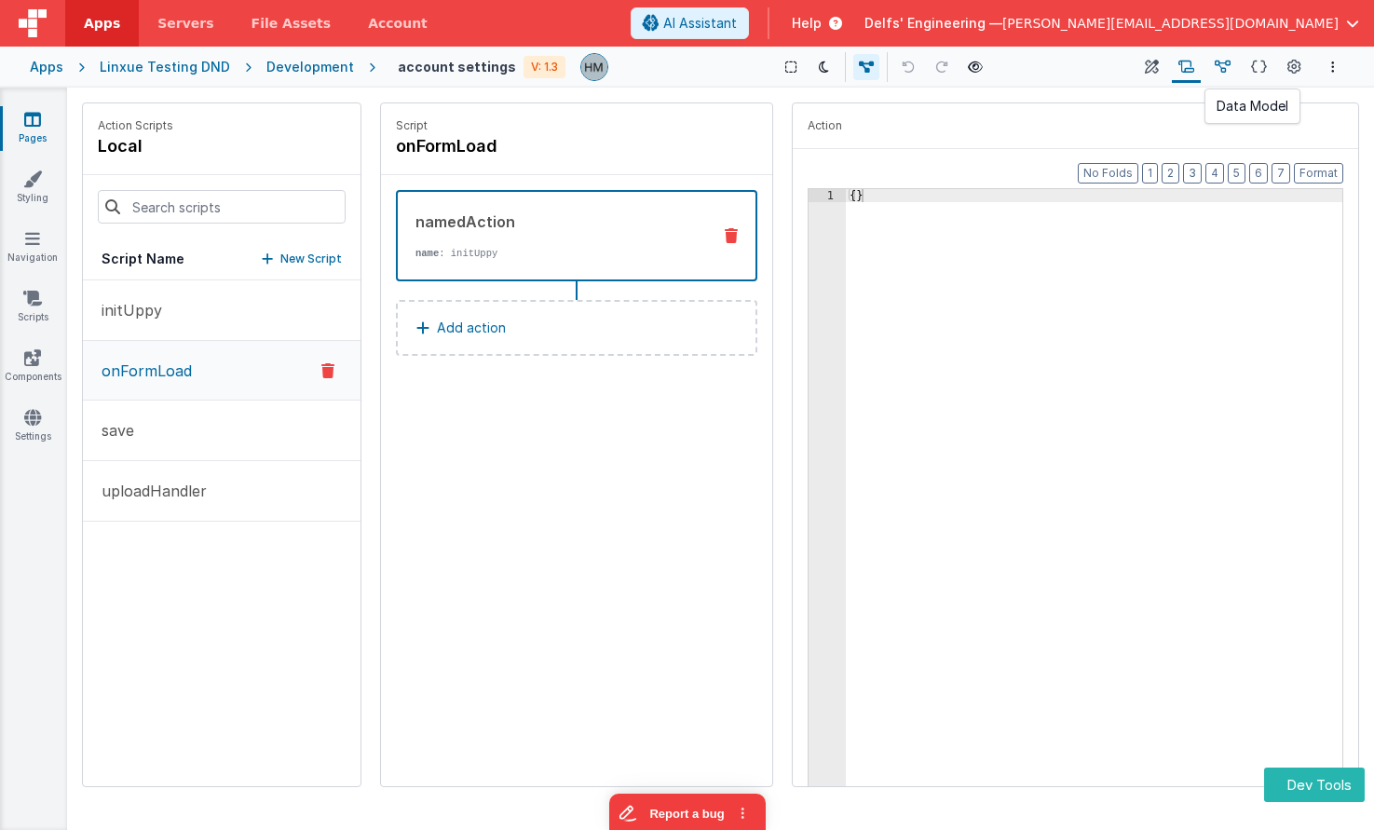
click at [1223, 69] on icon at bounding box center [1223, 68] width 16 height 20
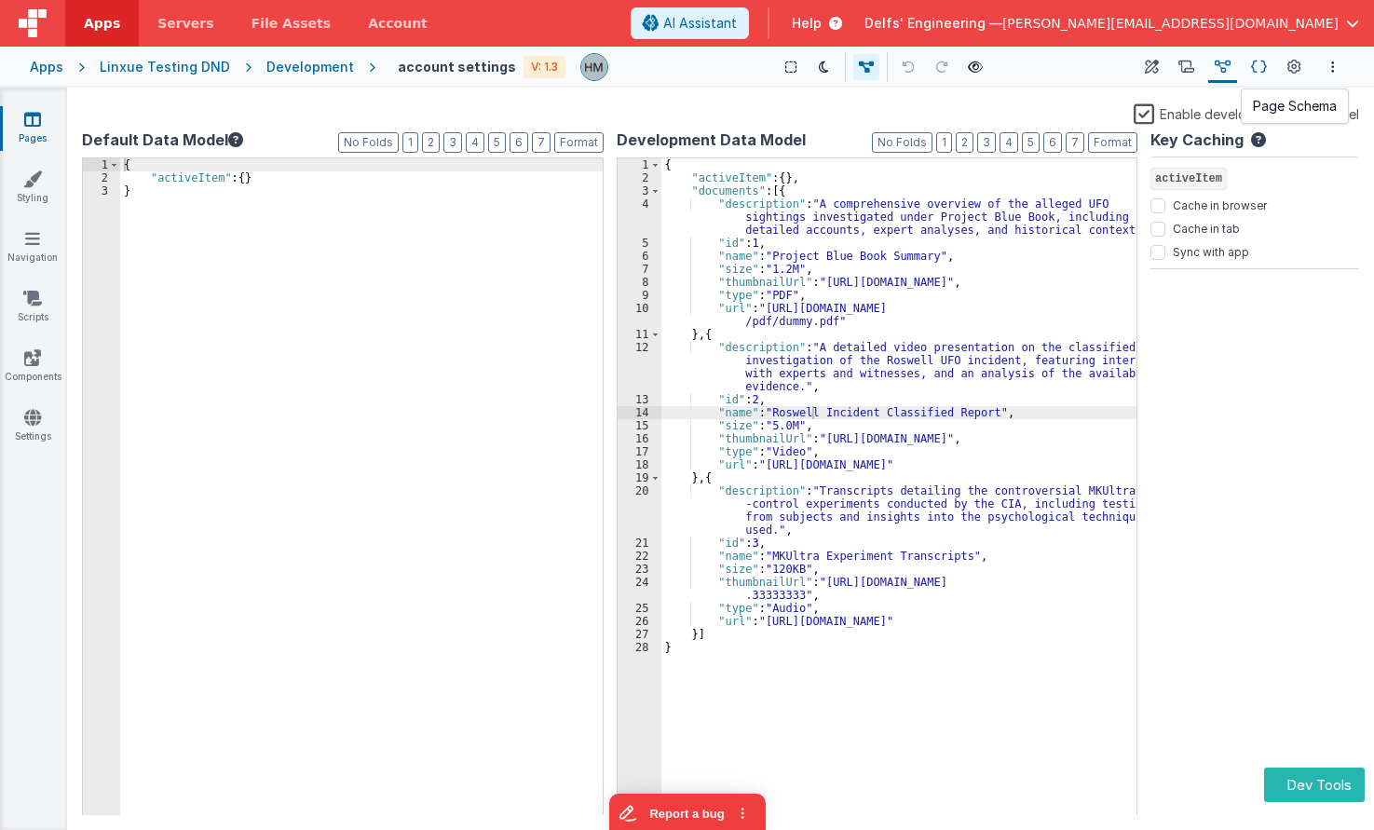
click at [1265, 73] on icon at bounding box center [1259, 68] width 16 height 20
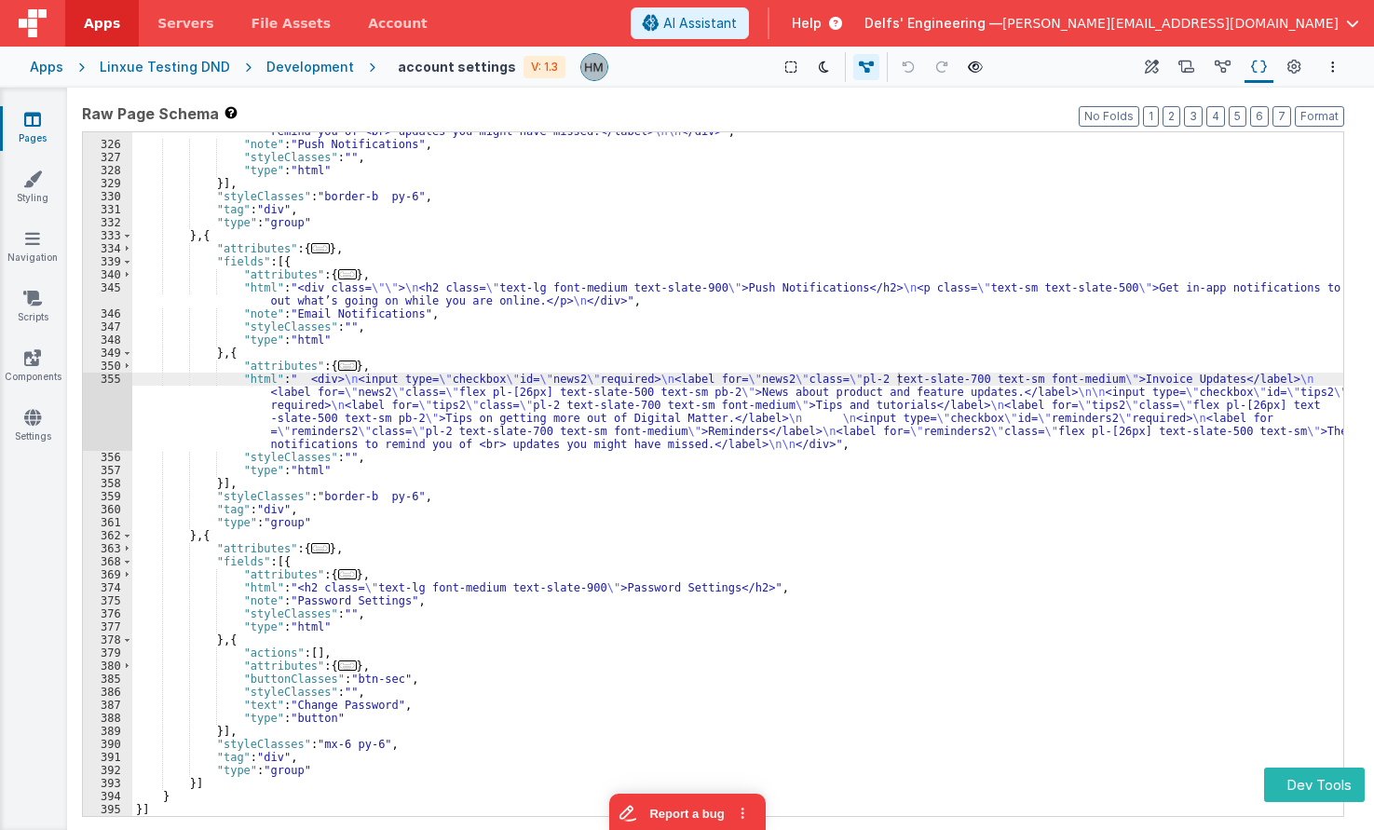
scroll to position [2982, 0]
click at [880, 267] on div ""html" : " <div> \n <input type= \" checkbox \" id= \" news \" required> \n <la…" at bounding box center [737, 447] width 1211 height 775
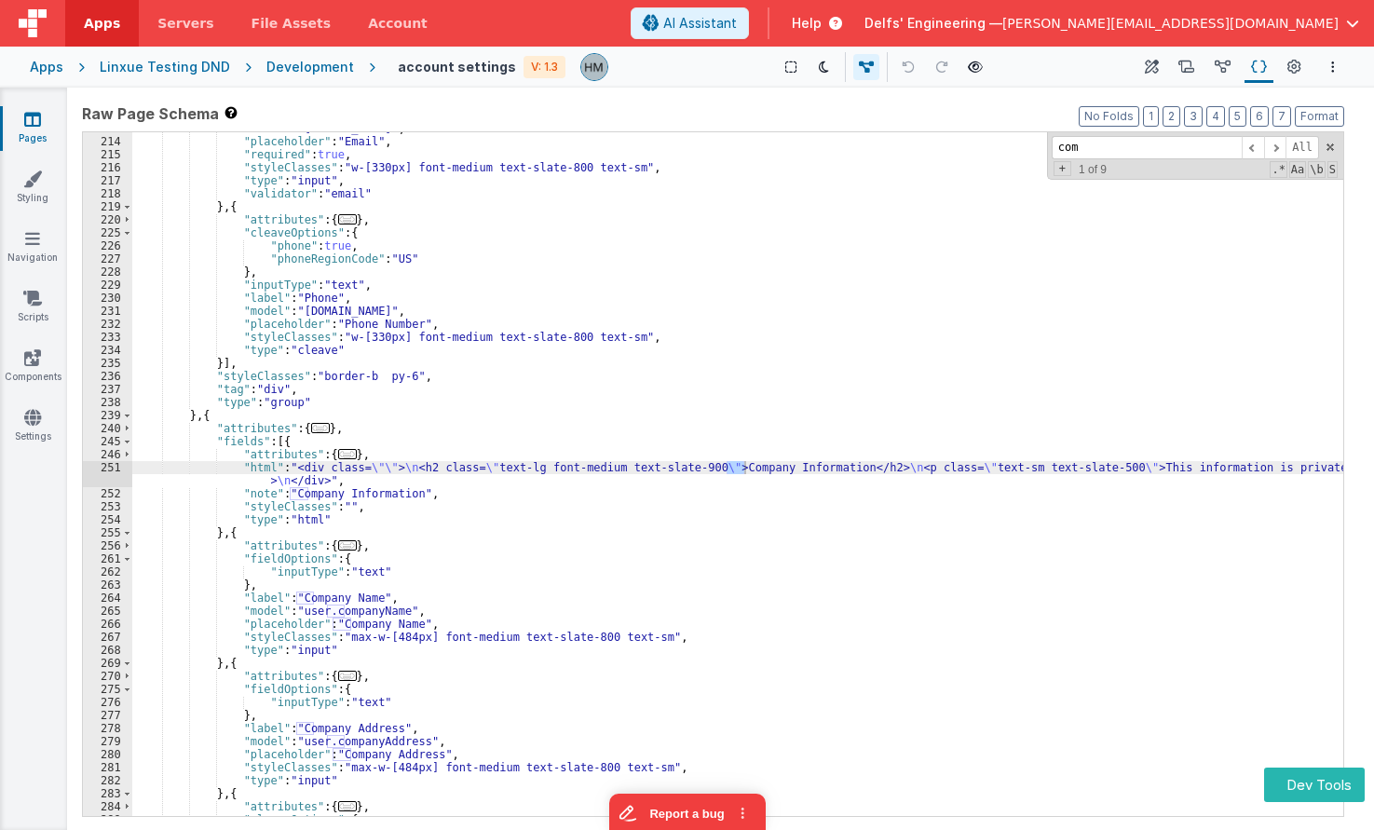
scroll to position [1902, 0]
type input "compon"
click at [1039, 205] on div ""model" : "[DOMAIN_NAME]" , "placeholder" : "Email" , "required" : true , "styl…" at bounding box center [737, 477] width 1211 height 710
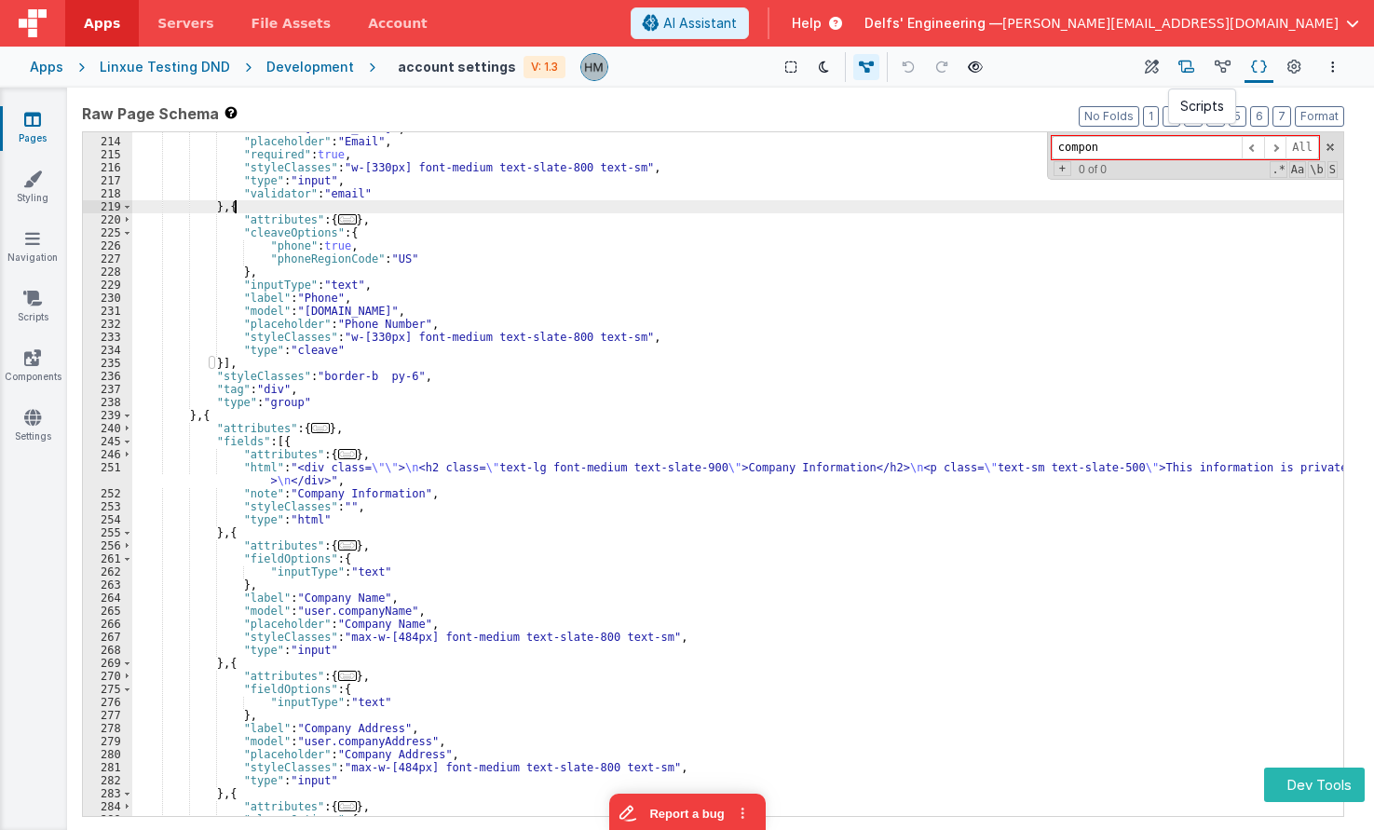
click at [1182, 65] on icon at bounding box center [1187, 68] width 16 height 20
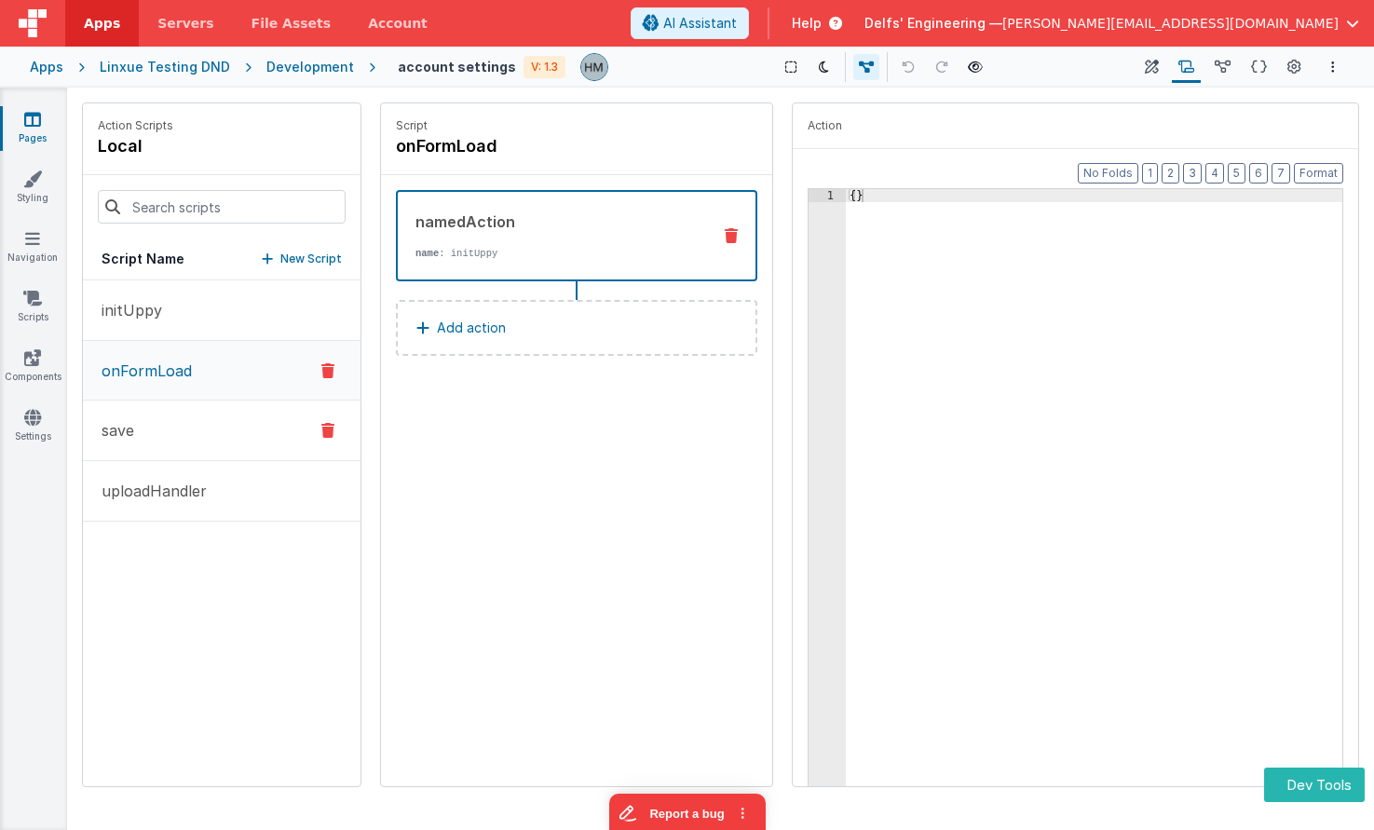
click at [149, 430] on button "save" at bounding box center [222, 431] width 278 height 61
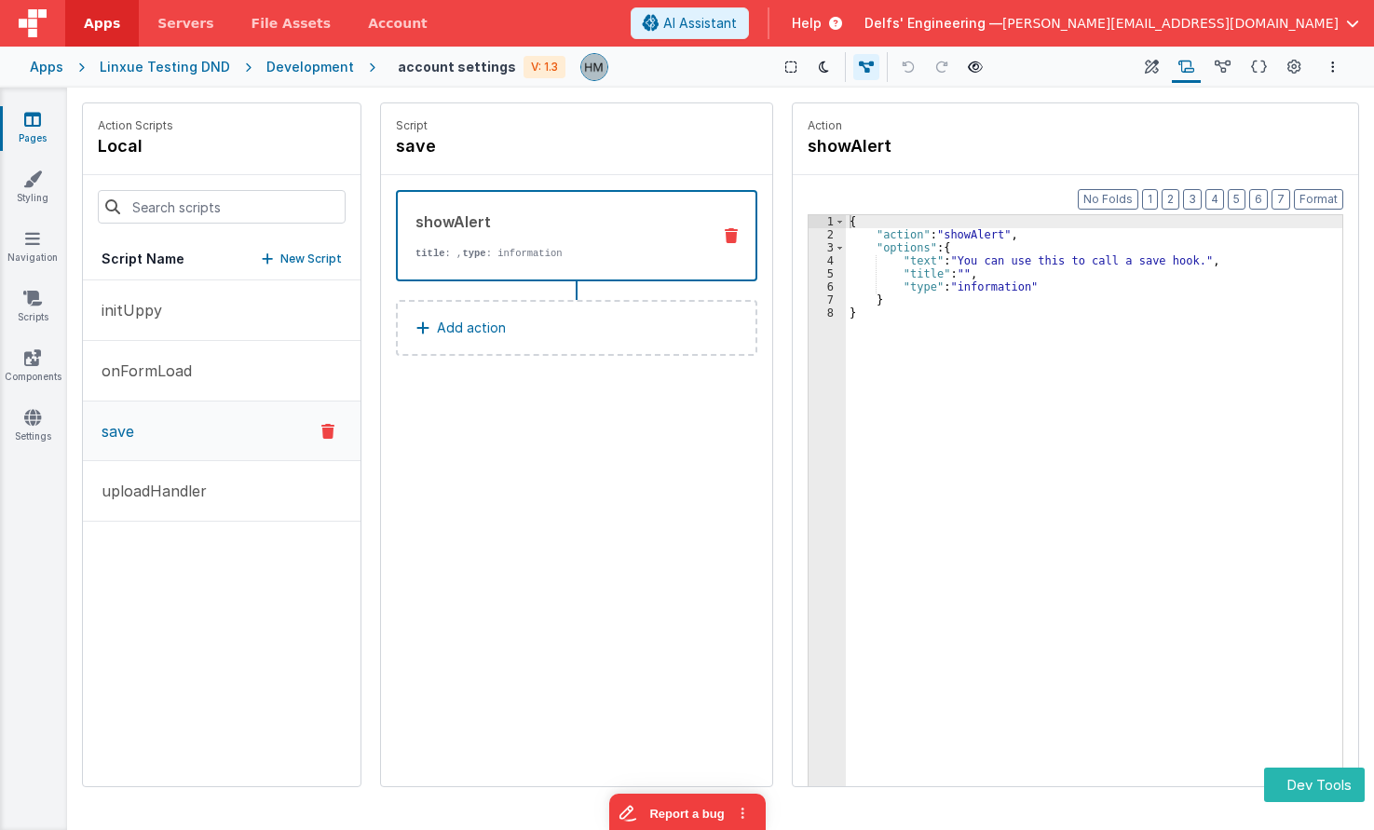
click at [958, 253] on div "{ "action" : "showAlert" , "options" : { "text" : "You can use this to call a s…" at bounding box center [1094, 542] width 497 height 655
click at [1154, 77] on button "Builder" at bounding box center [1152, 67] width 26 height 32
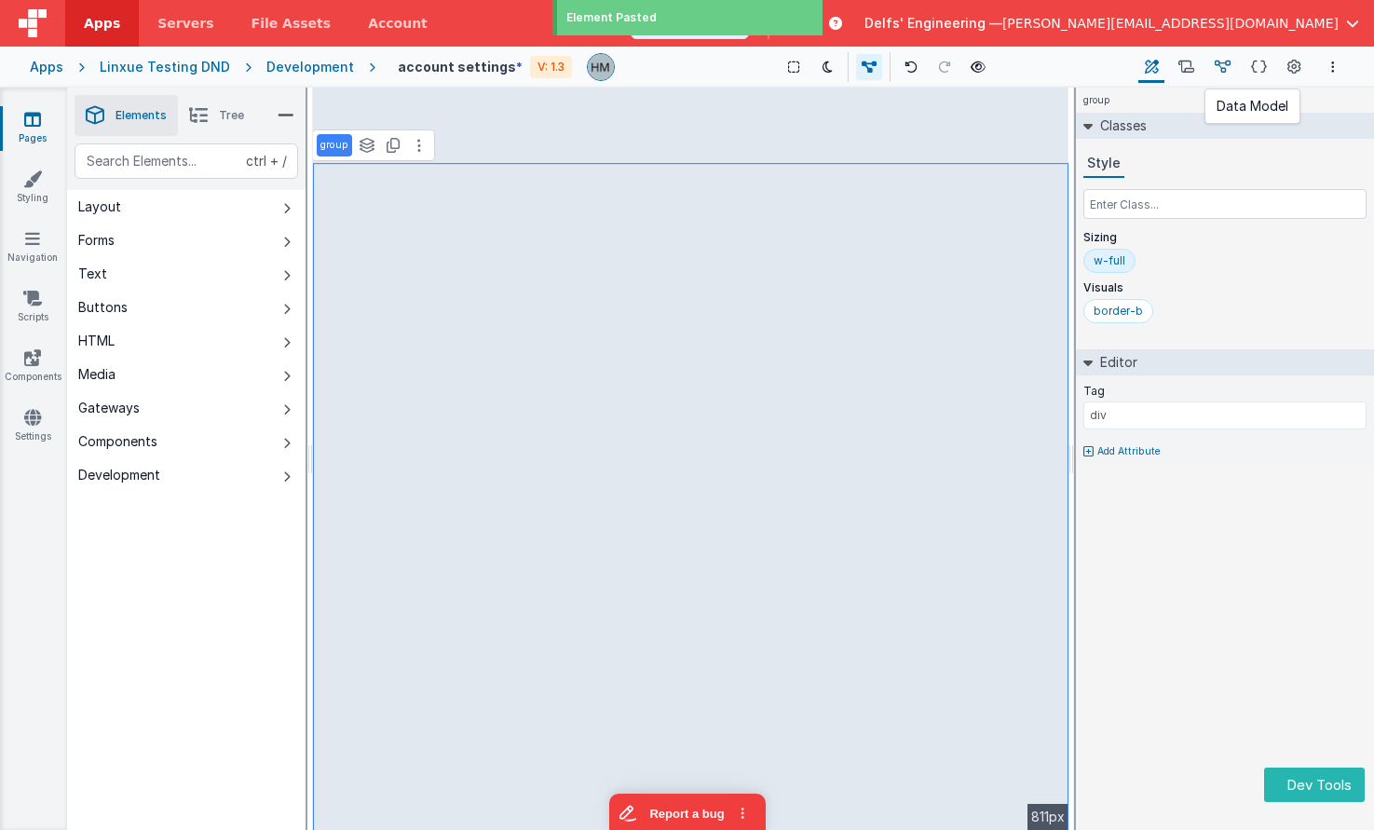
click at [1224, 66] on icon at bounding box center [1223, 68] width 16 height 20
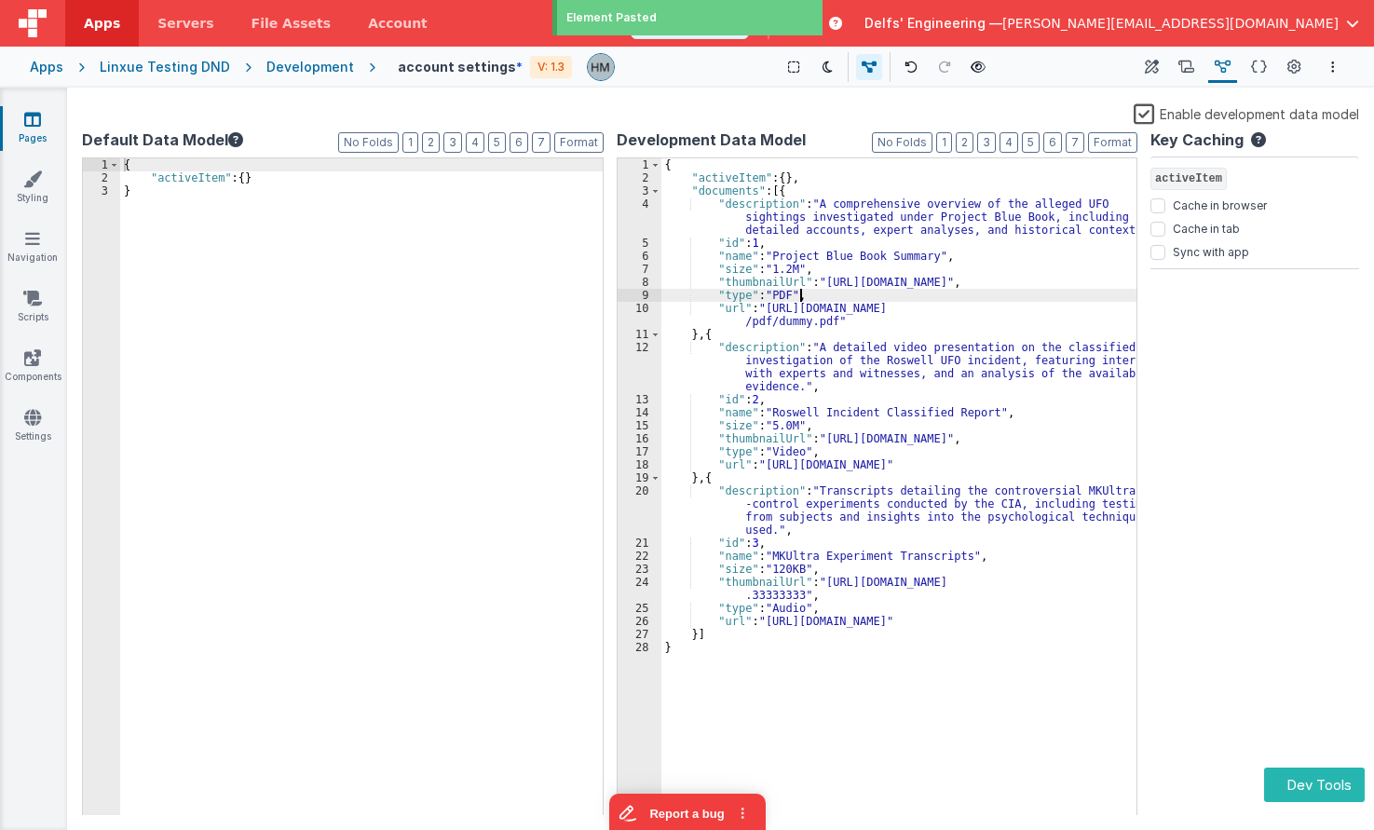
click at [869, 294] on div "{ "activeItem" : { } , "documents" : [{ "description" : "A comprehensive overvi…" at bounding box center [900, 500] width 476 height 684
click at [1249, 70] on button "Schema" at bounding box center [1259, 67] width 29 height 32
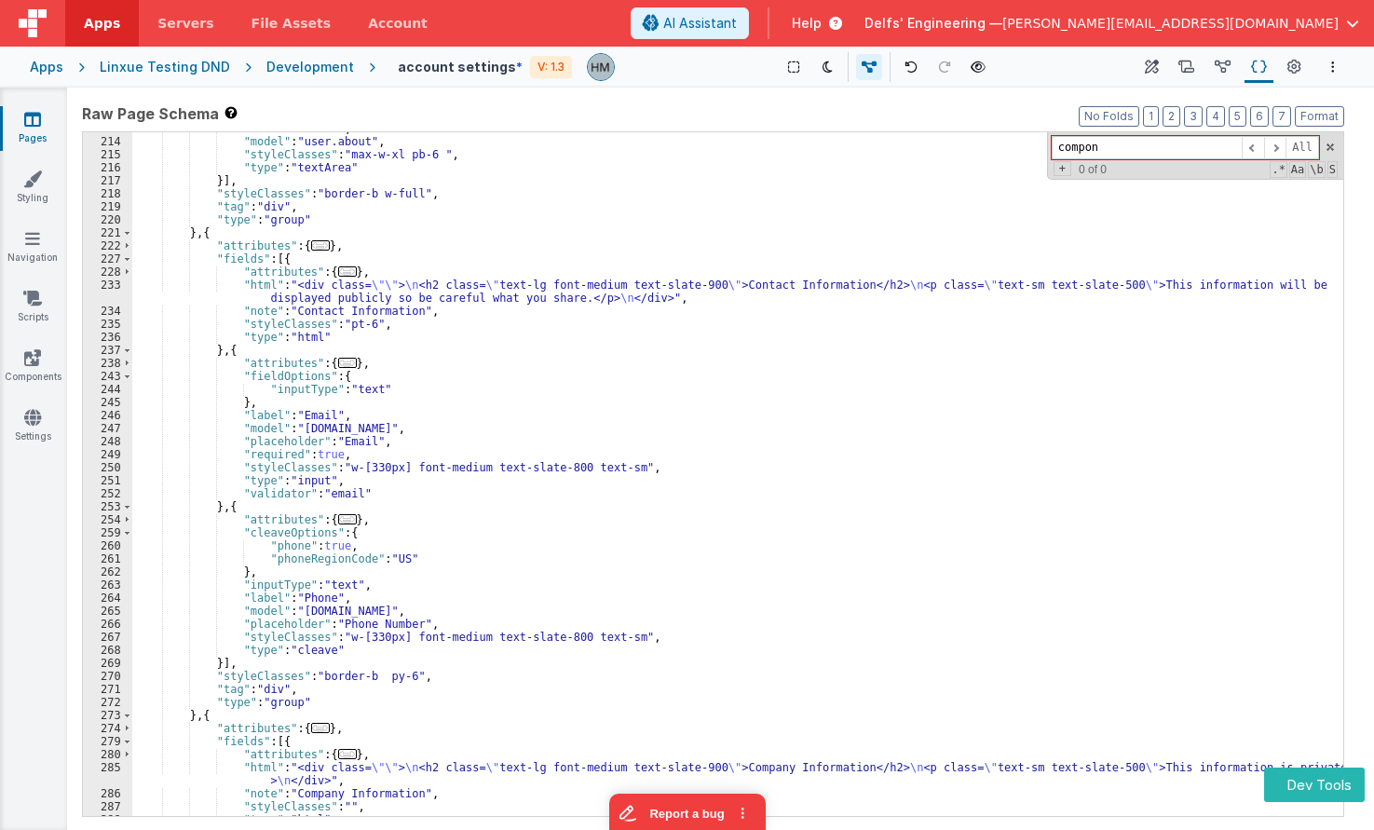
click at [899, 275] on div ""label" : "About" , "model" : "user.about" , "styleClasses" : "max-w-xl pb-6 " …" at bounding box center [737, 477] width 1211 height 710
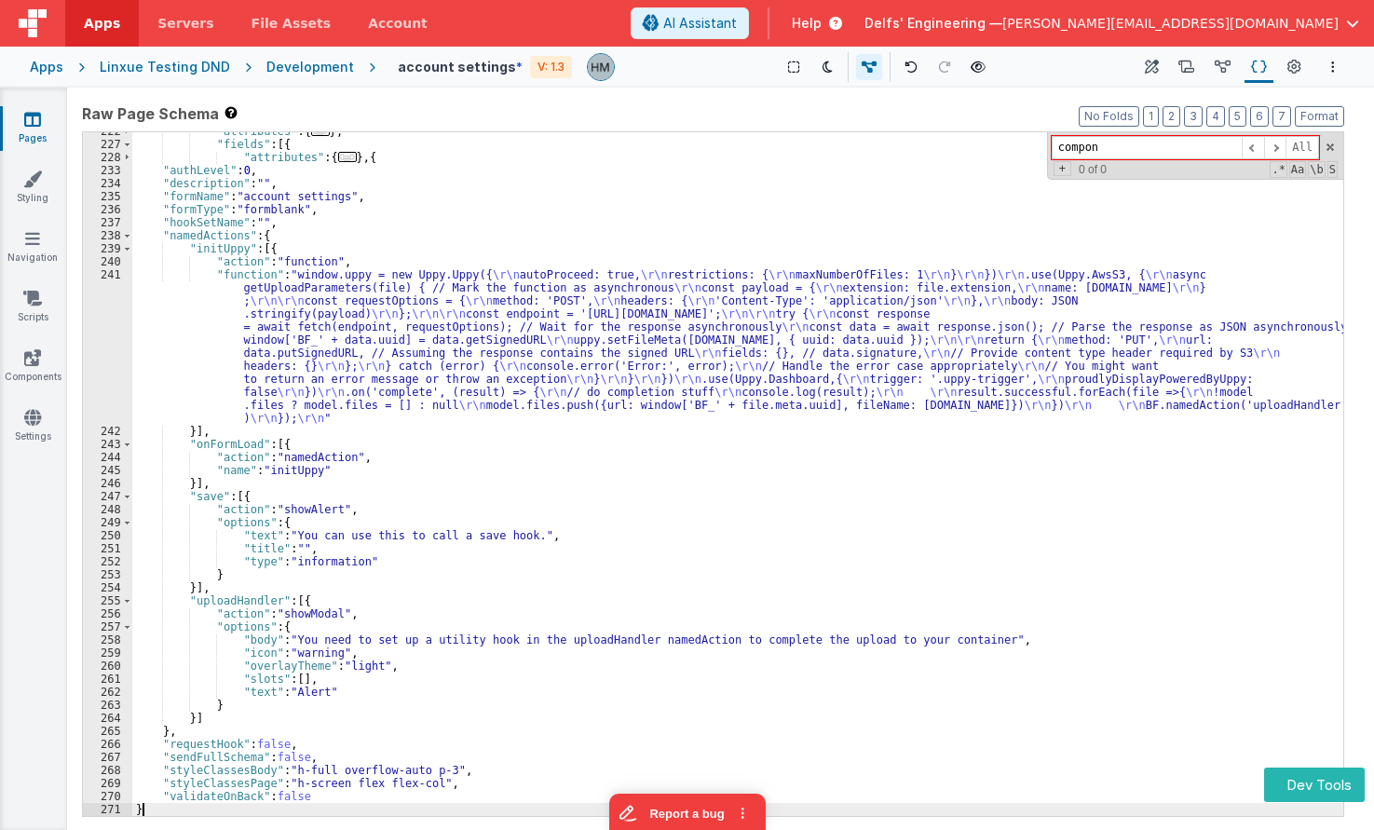
scroll to position [2003, 0]
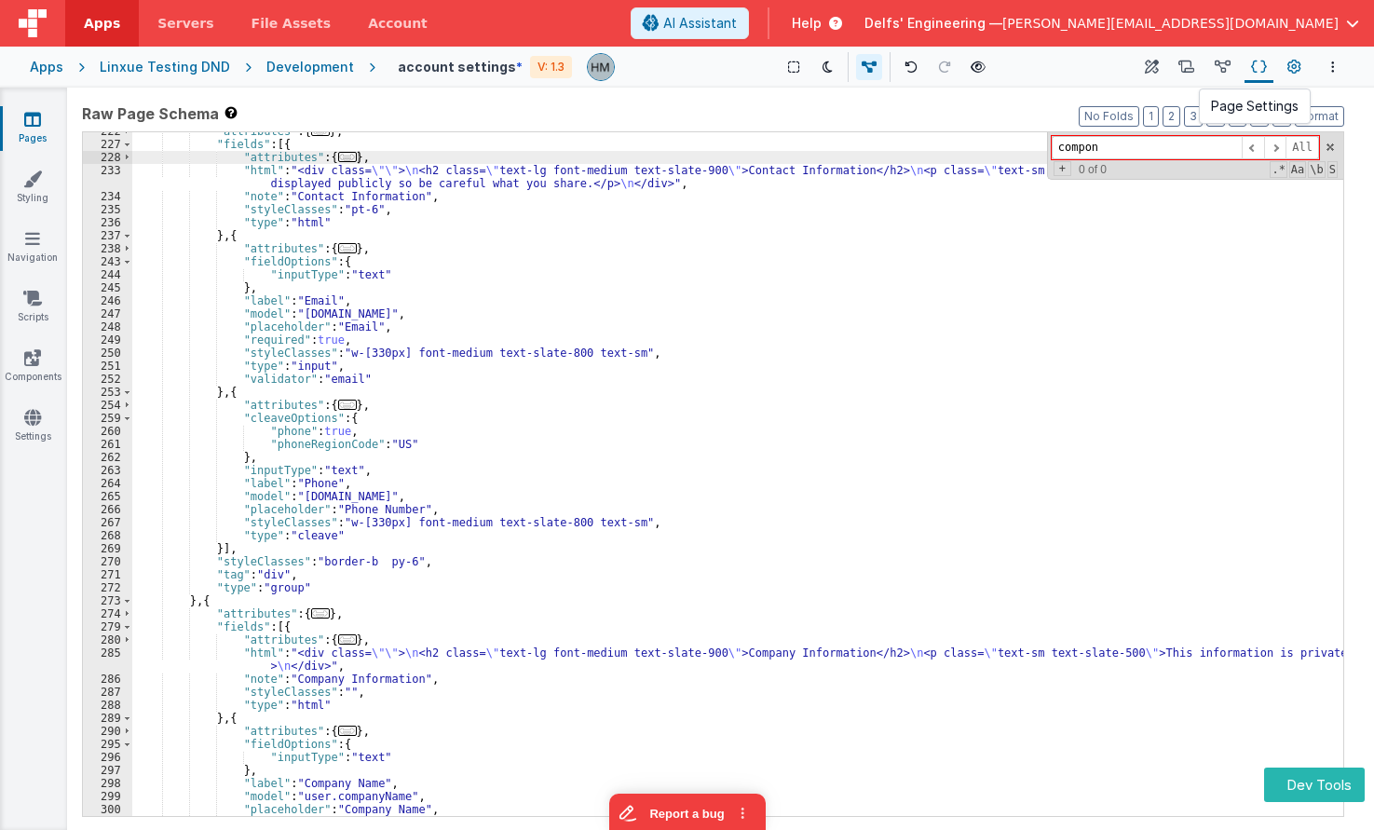
click at [1290, 74] on icon at bounding box center [1295, 68] width 14 height 20
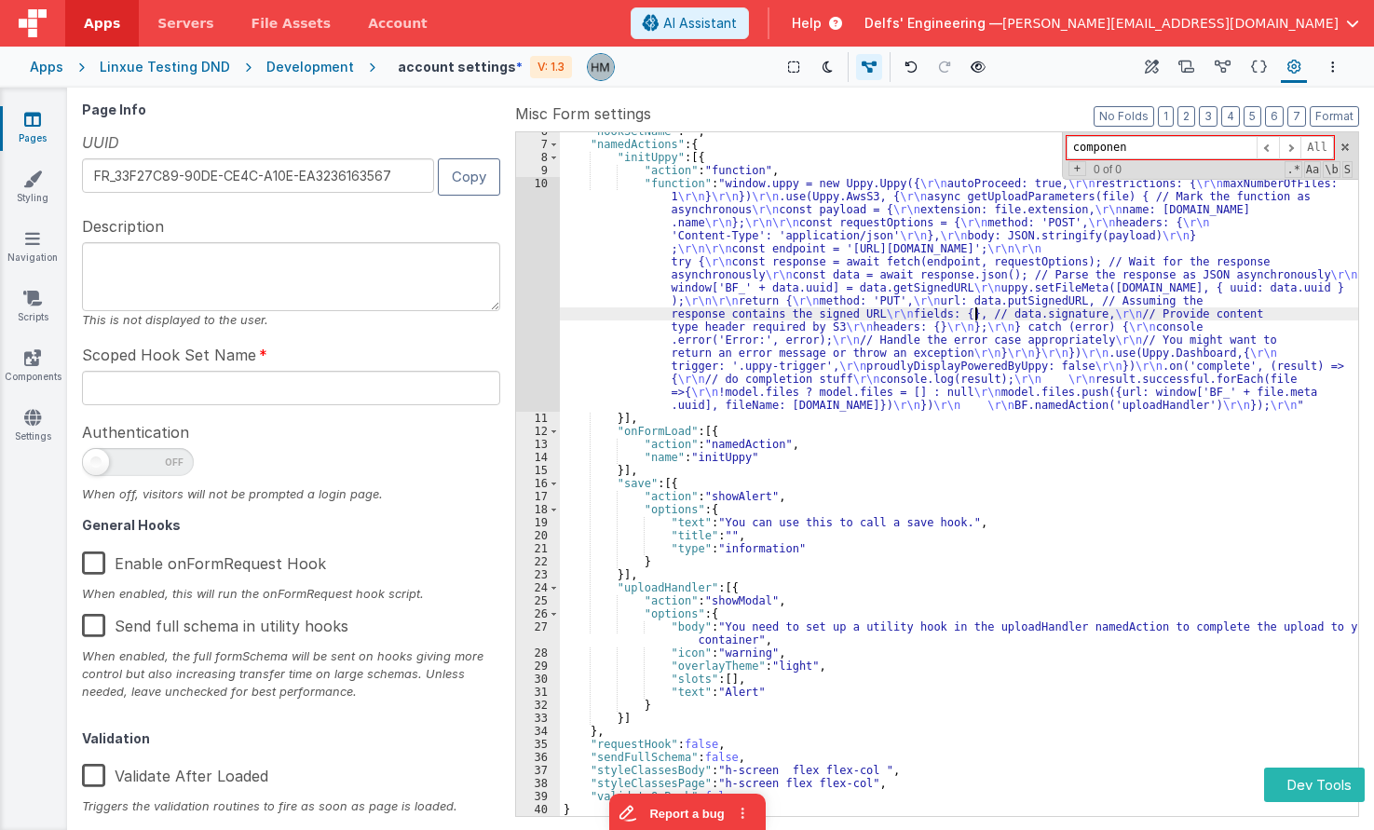
click at [977, 309] on div ""hookSetName" : "" , "namedActions" : { "initUppy" : [{ "action" : "function" ,…" at bounding box center [959, 480] width 799 height 710
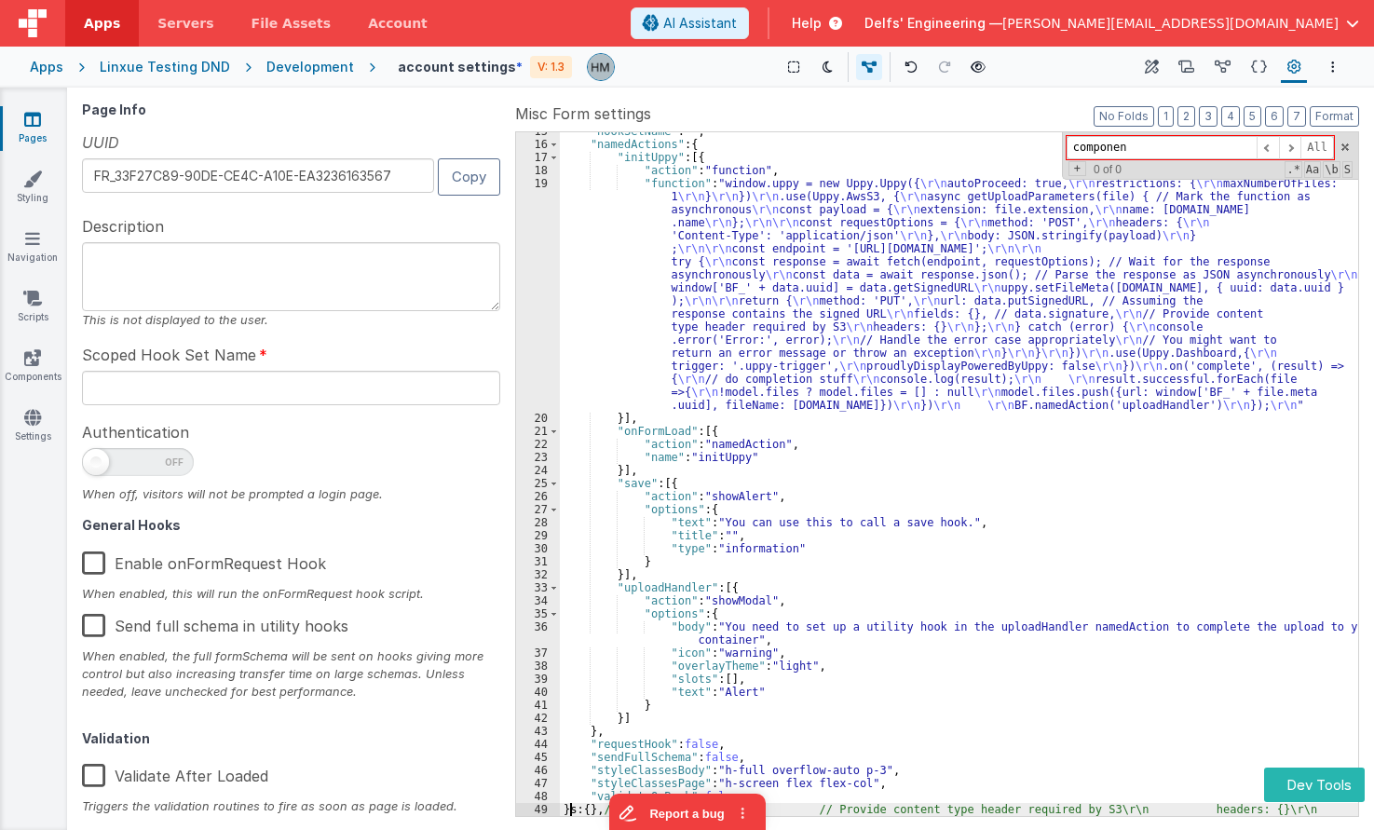
scroll to position [0, 0]
